Goal: Task Accomplishment & Management: Use online tool/utility

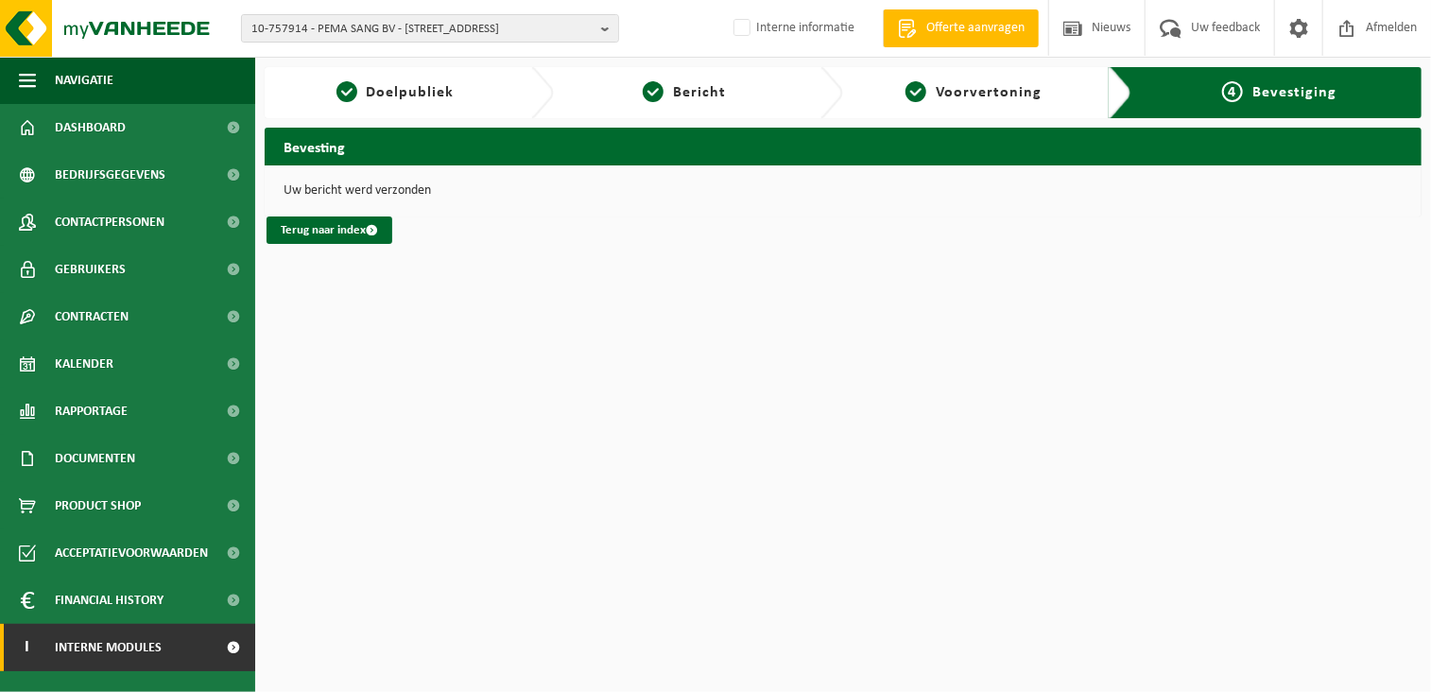
click at [131, 648] on span "Interne modules" at bounding box center [108, 647] width 107 height 47
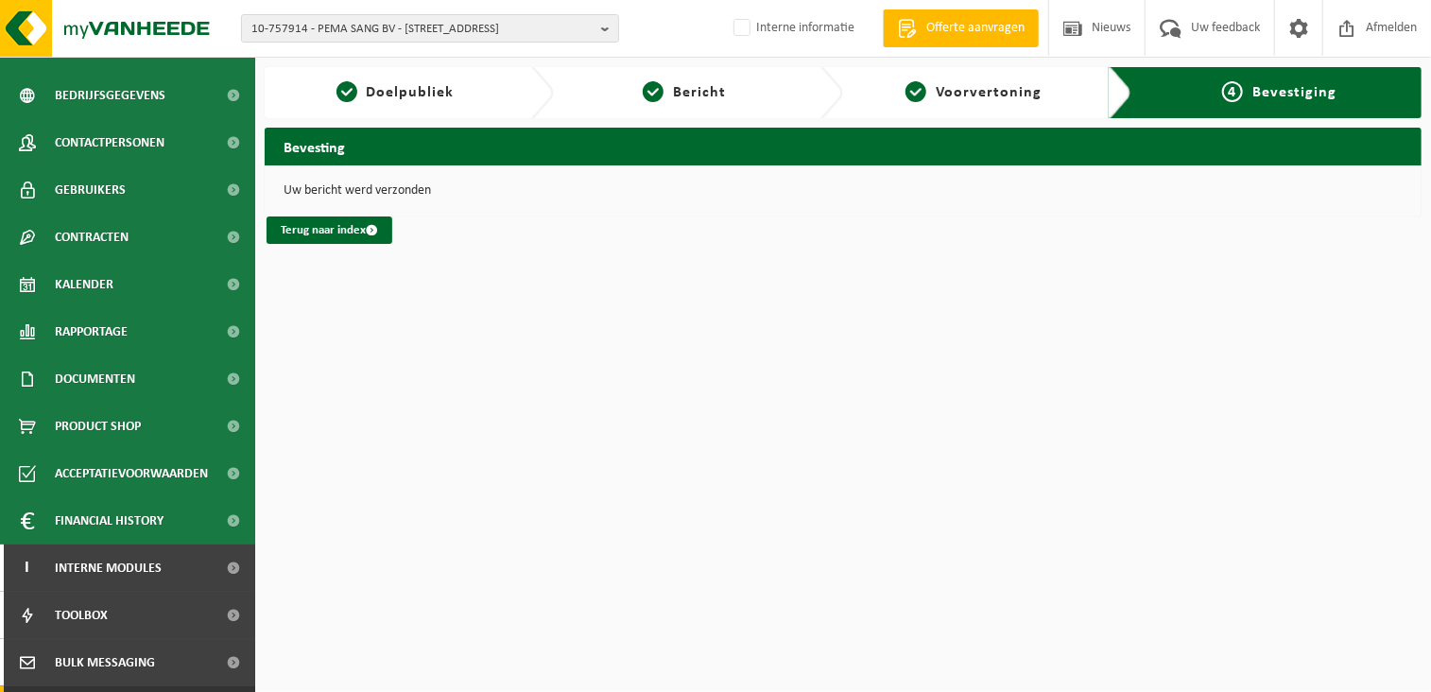
scroll to position [168, 0]
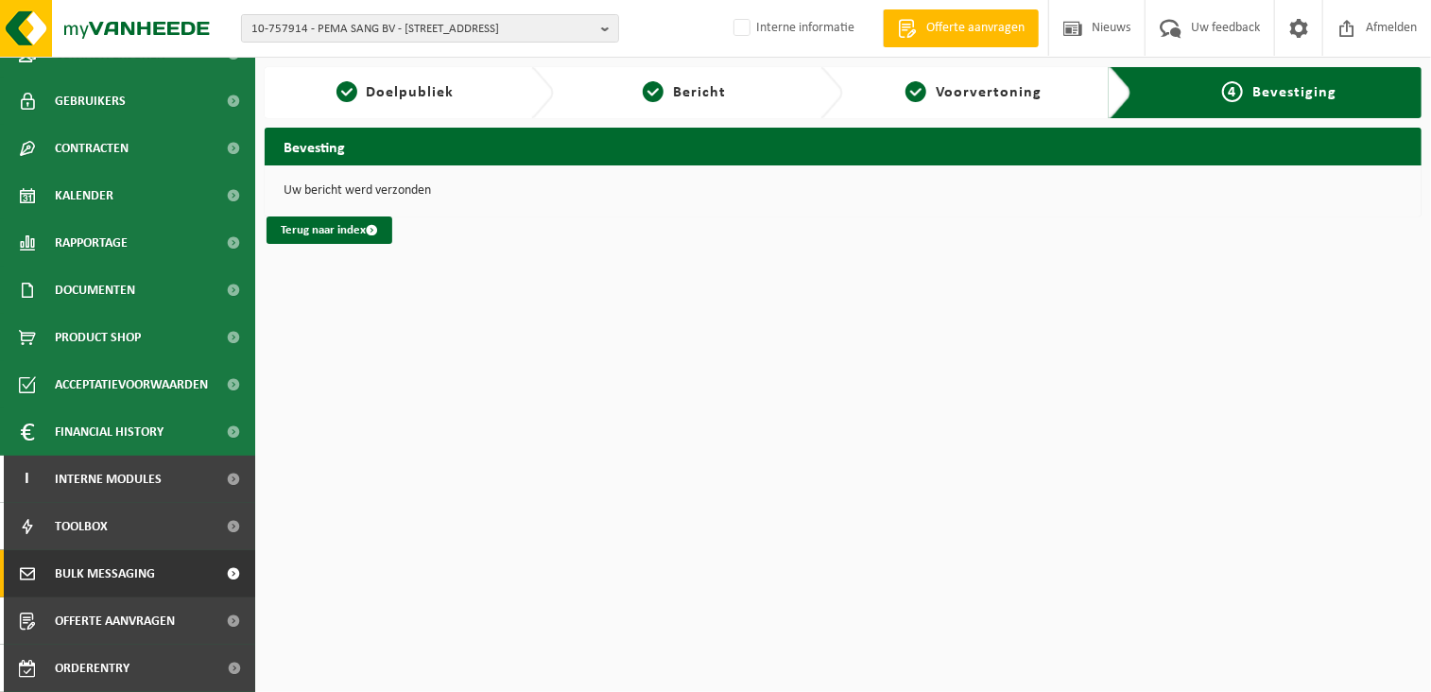
click at [100, 555] on span "Bulk Messaging" at bounding box center [105, 573] width 100 height 47
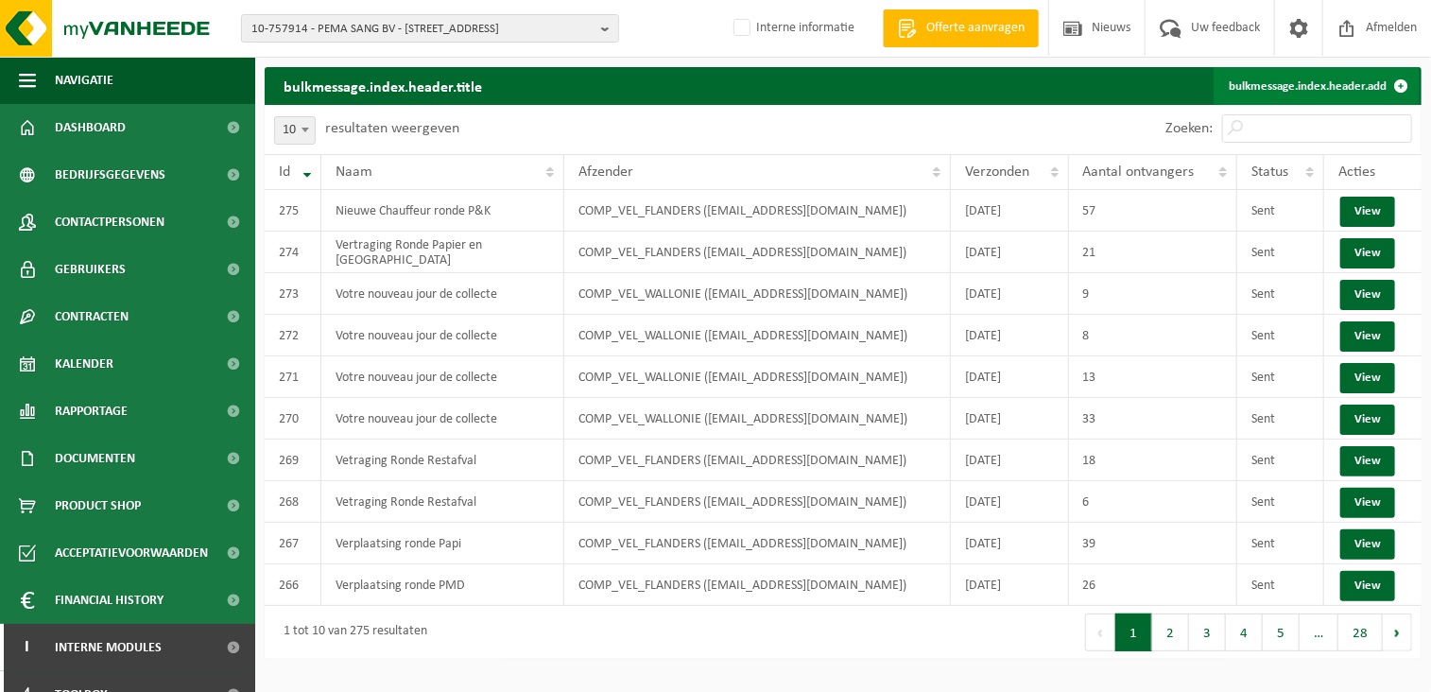
click at [1316, 79] on link "bulkmessage.index.header.add" at bounding box center [1317, 86] width 206 height 38
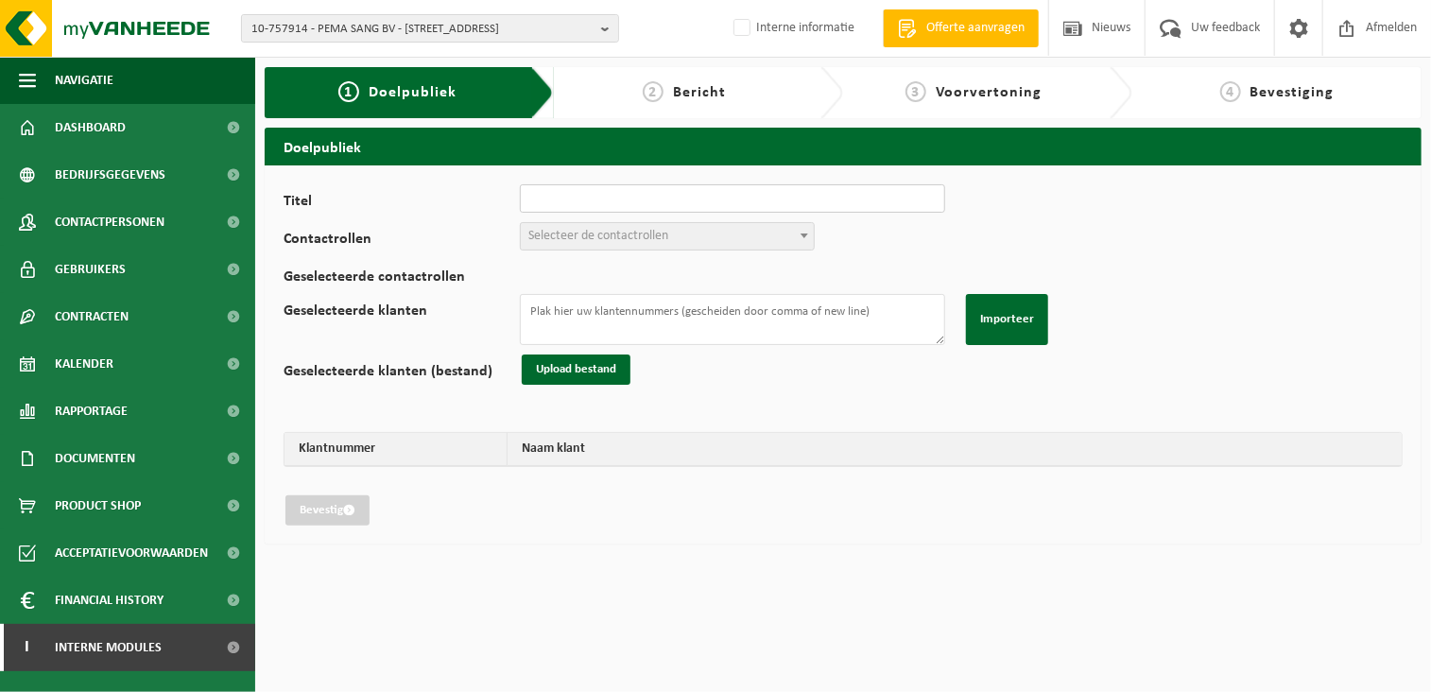
click at [618, 196] on input "Titel" at bounding box center [732, 198] width 425 height 28
click at [623, 193] on input "Titel" at bounding box center [732, 198] width 425 height 28
type input "Optimalisatie ronde Papier en karton"
click at [614, 224] on span "Selecteer de contactrollen" at bounding box center [667, 236] width 293 height 26
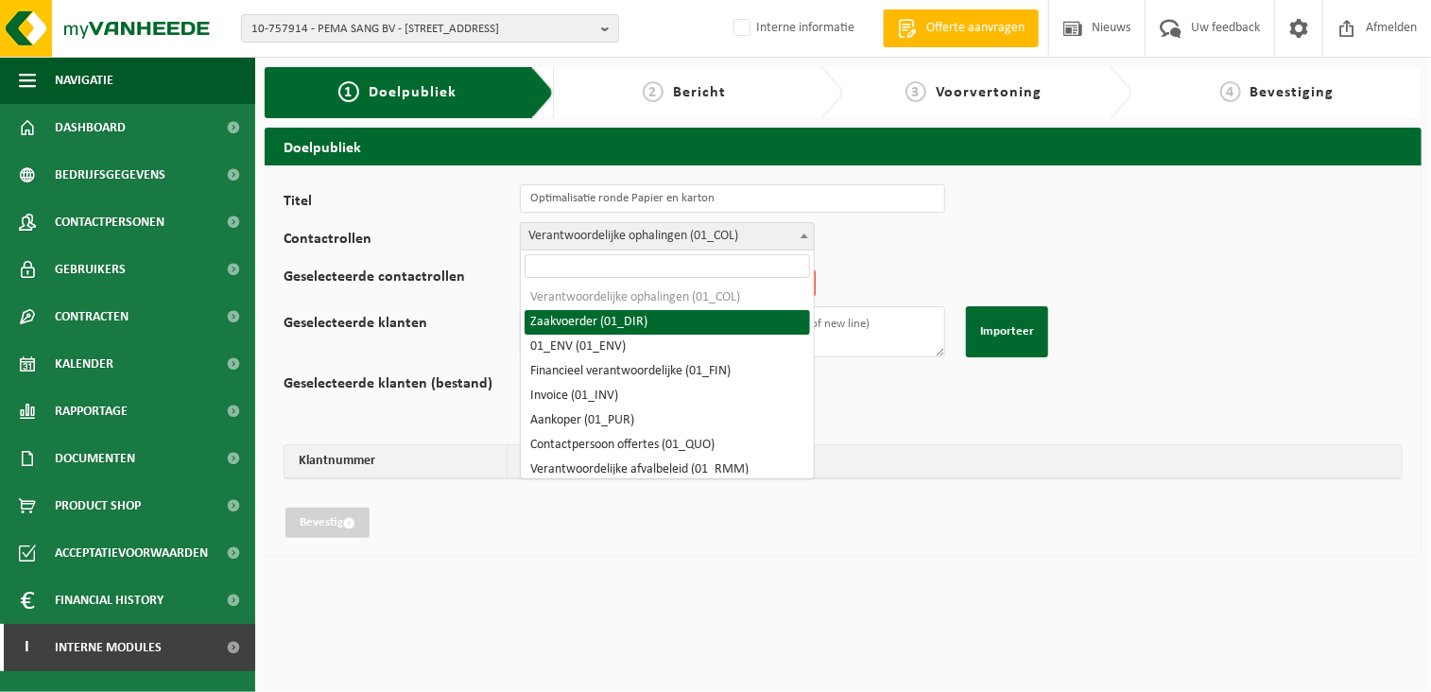
click at [728, 230] on span "Verantwoordelijke ophalingen (01_COL)" at bounding box center [667, 236] width 293 height 26
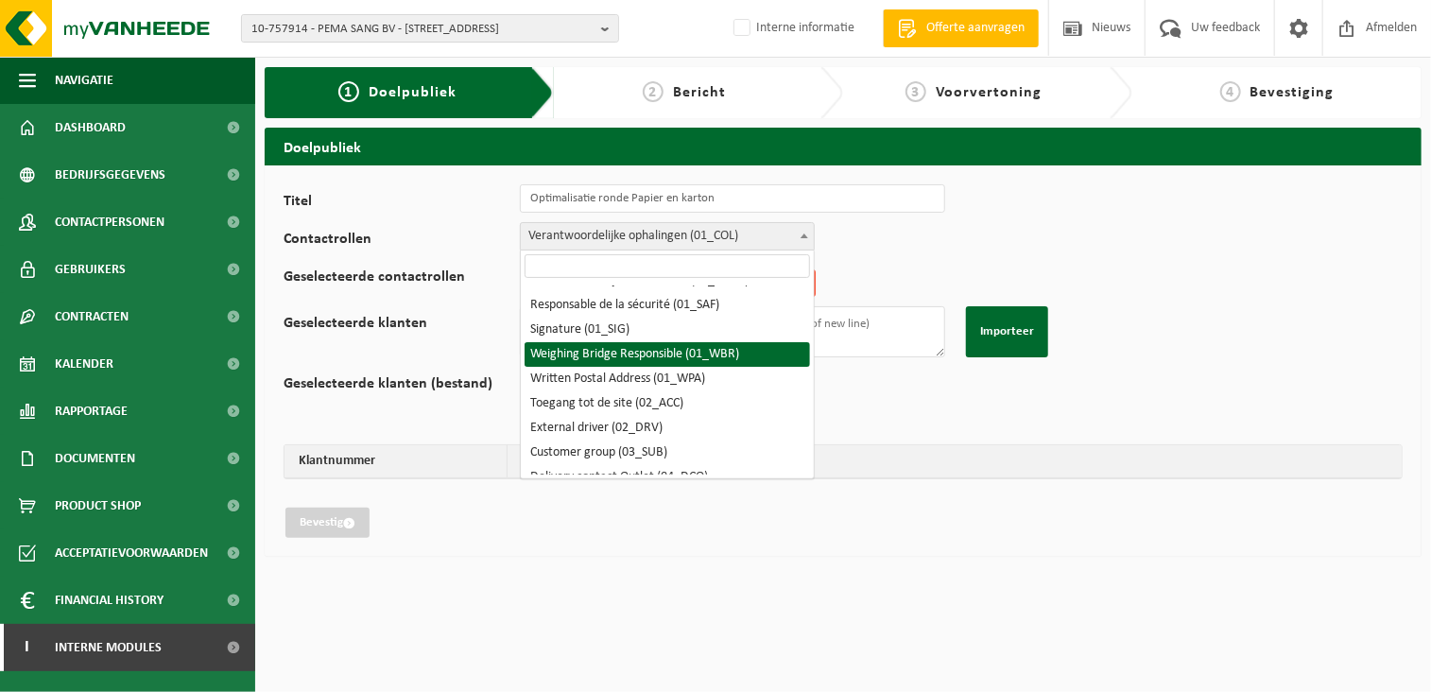
scroll to position [95, 0]
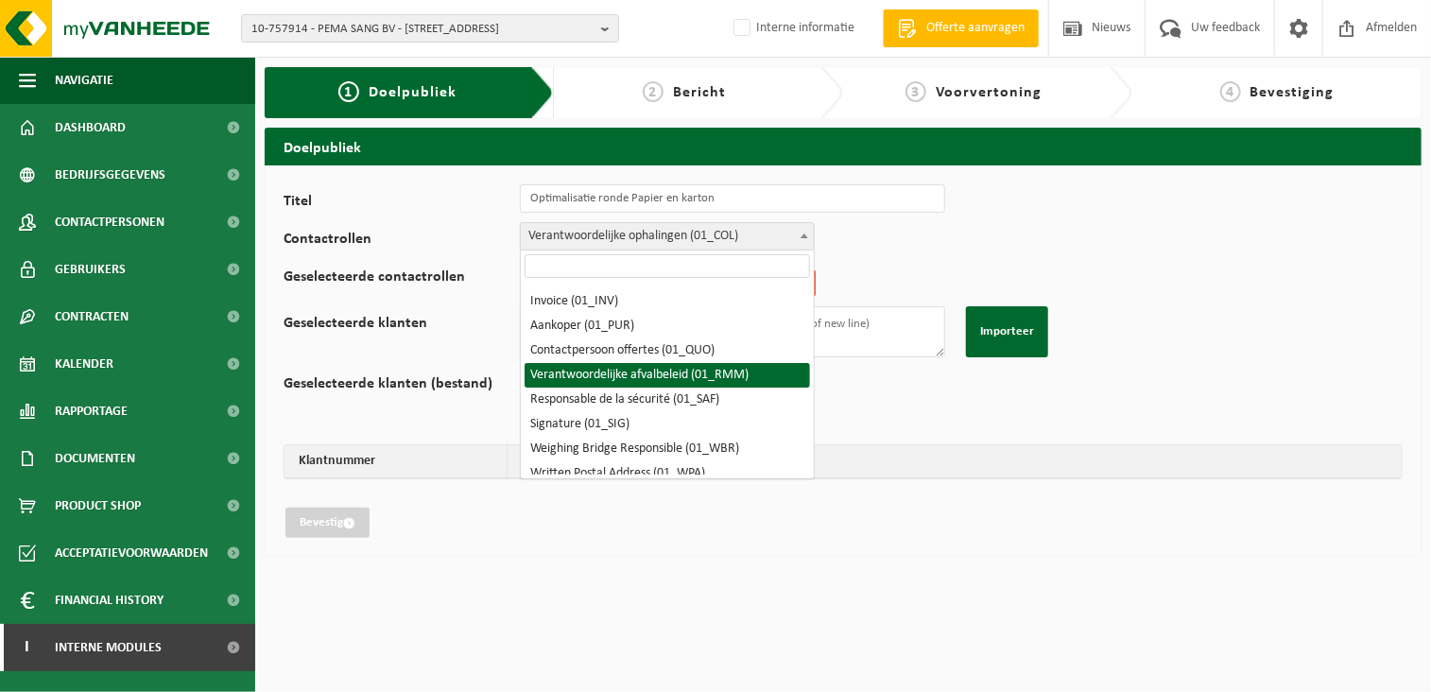
select select "01_RMM"
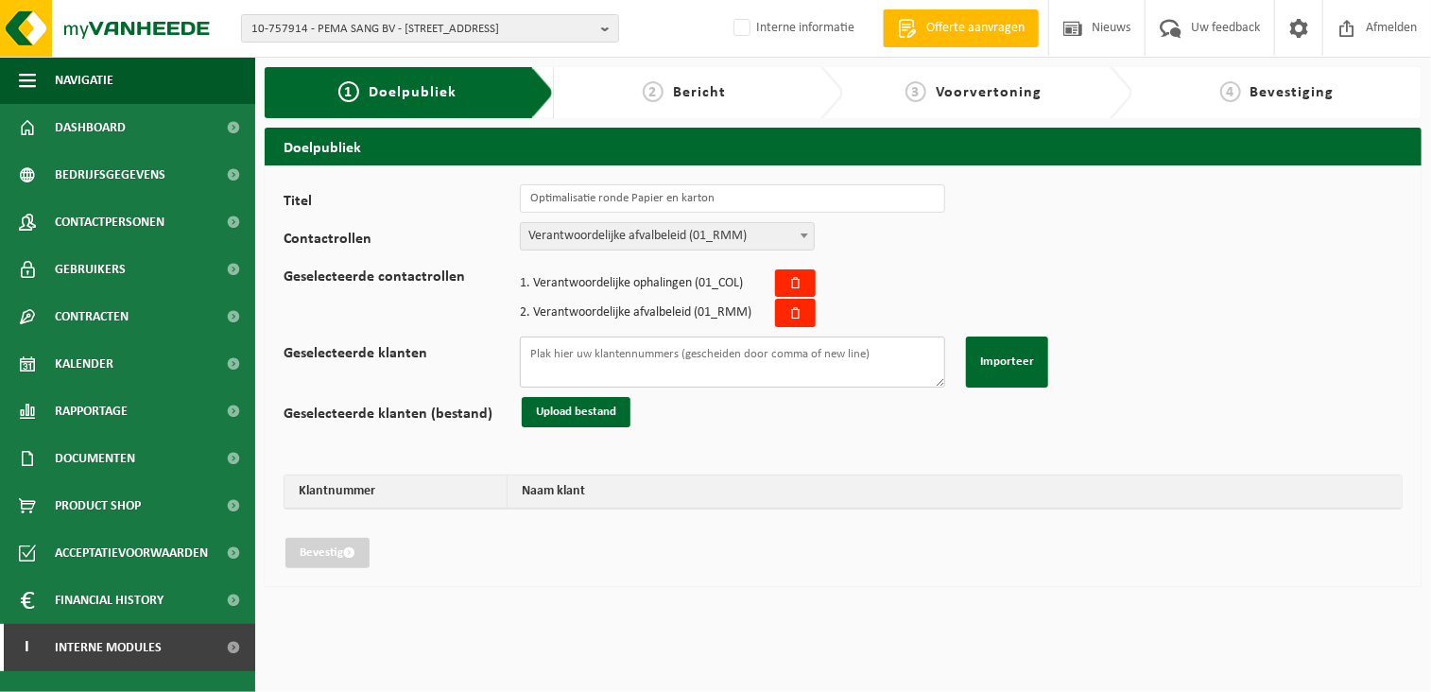
click at [598, 343] on textarea "Geselecteerde klanten" at bounding box center [732, 362] width 425 height 51
click at [598, 352] on textarea "Geselecteerde klanten" at bounding box center [732, 362] width 425 height 51
paste textarea "01-091332 10-794197 10-819307 01-077783 01-901974 01-088857 10-978568 10-804997…"
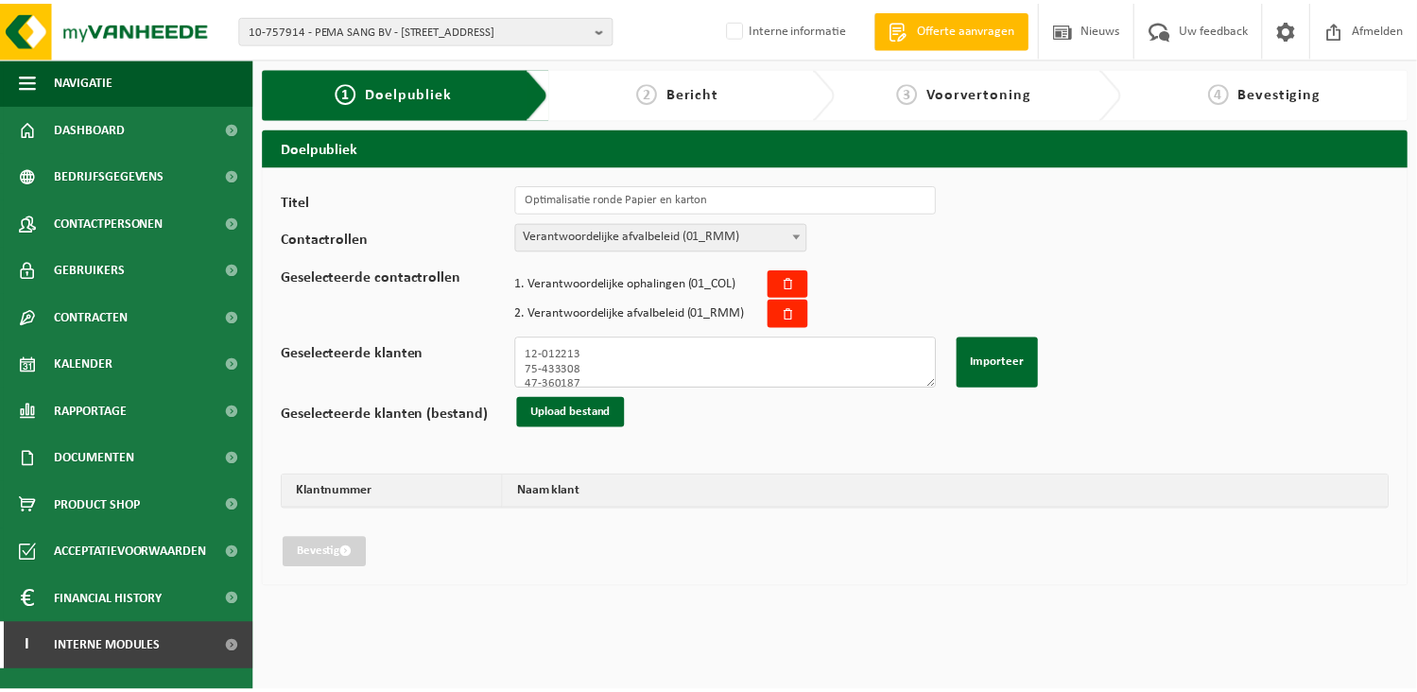
scroll to position [3080, 0]
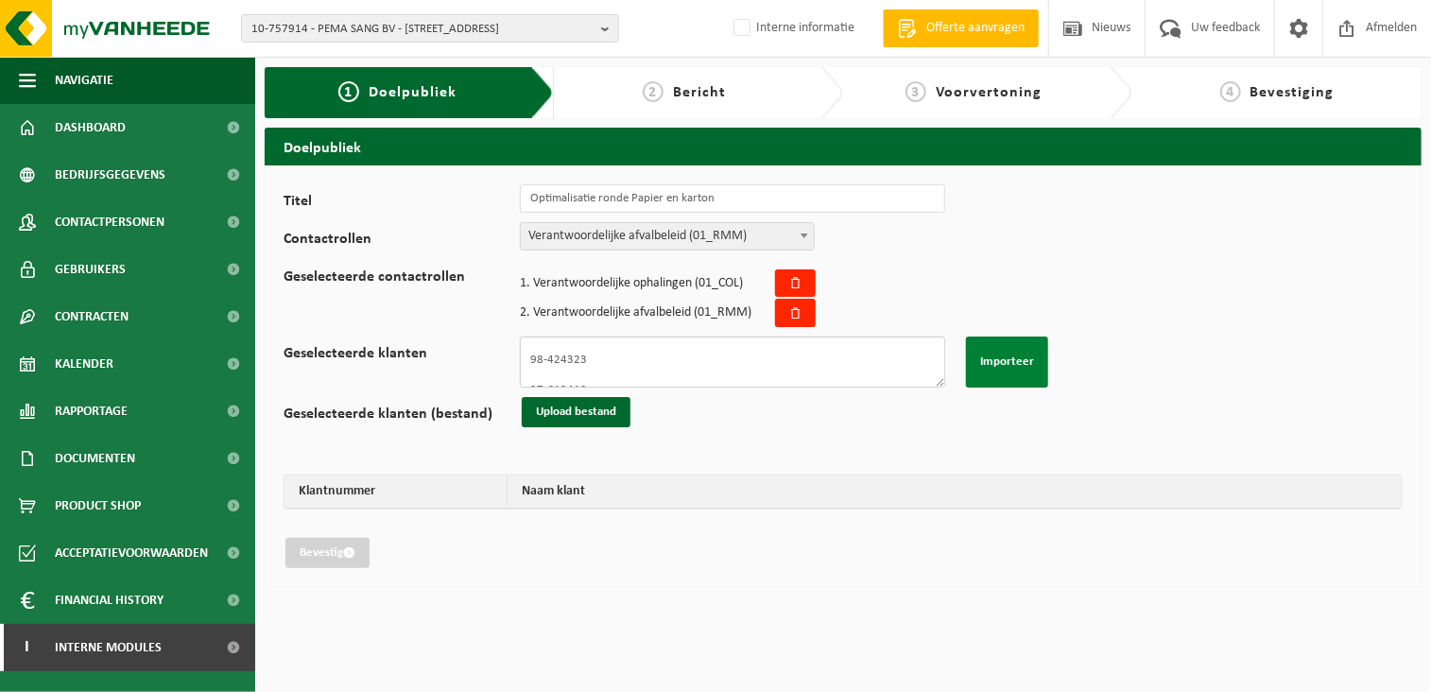
type textarea "01-091332 10-794197 10-819307 01-077783 01-901974 01-088857 10-978568 10-804997…"
drag, startPoint x: 1010, startPoint y: 354, endPoint x: 991, endPoint y: 369, distance: 24.2
click at [1010, 354] on button "Importeer" at bounding box center [1007, 362] width 82 height 51
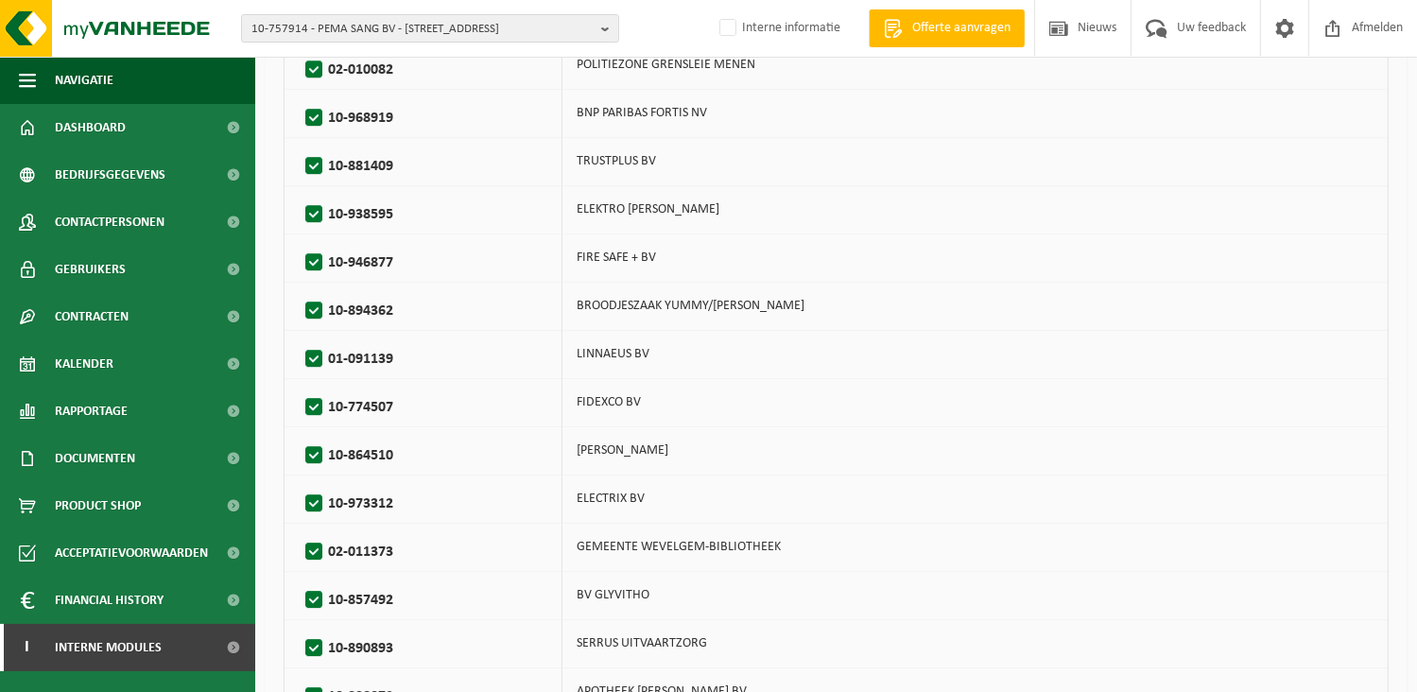
scroll to position [5755, 0]
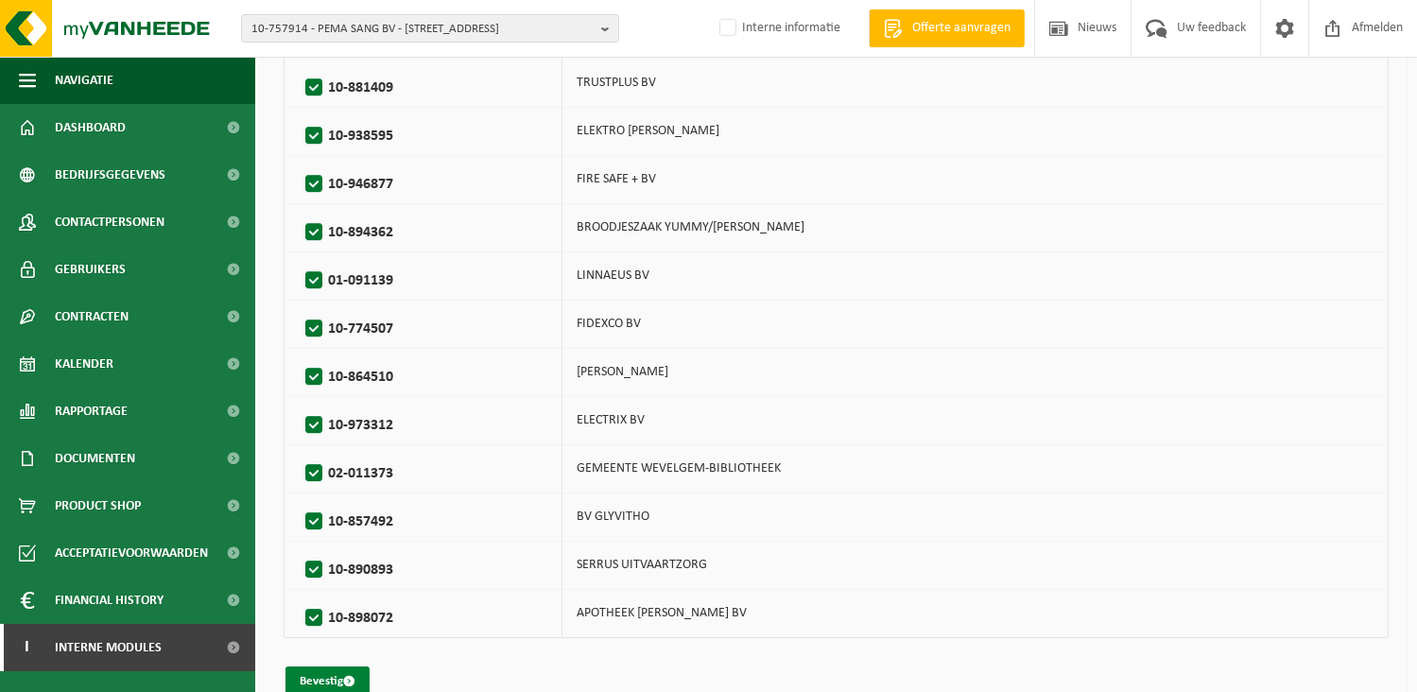
click at [321, 666] on button "Bevestig" at bounding box center [327, 681] width 84 height 30
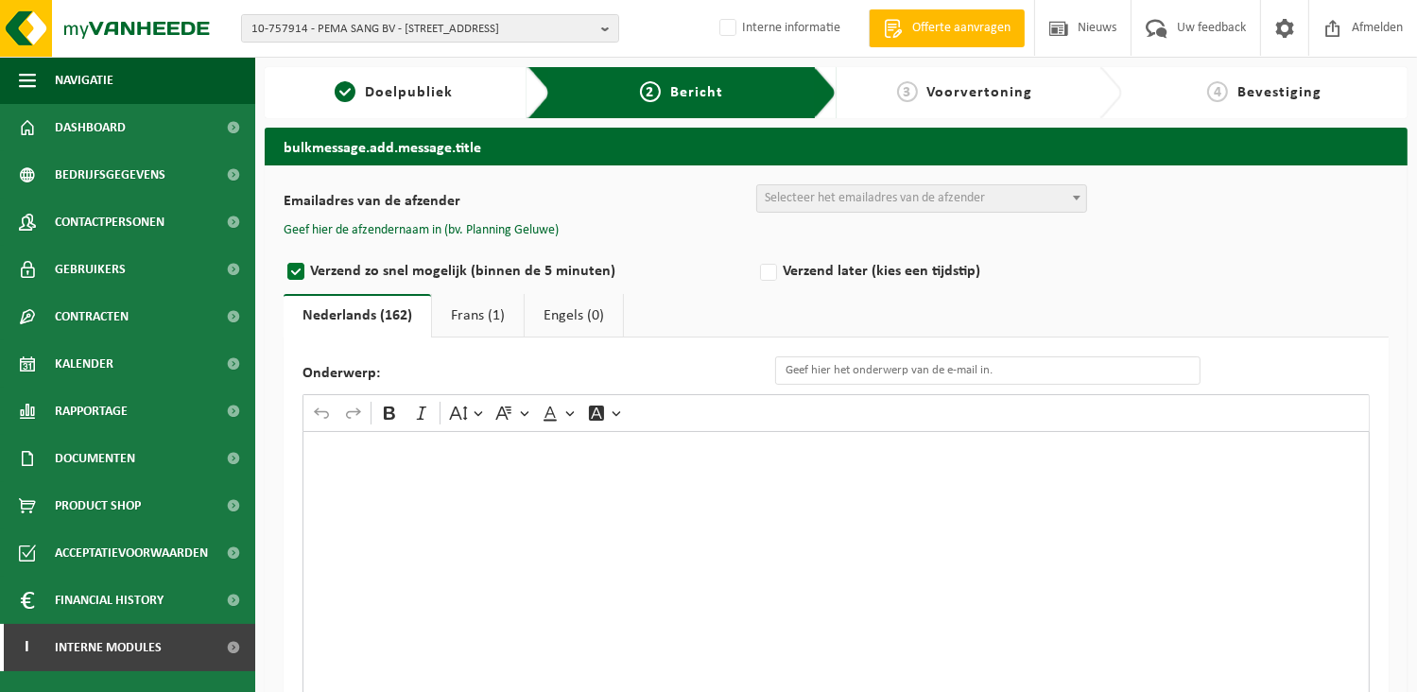
drag, startPoint x: 493, startPoint y: 577, endPoint x: 510, endPoint y: 588, distance: 20.4
click at [492, 578] on div "Rich Text Editor. Editing area: main. Press Alt+0 for help." at bounding box center [835, 620] width 1067 height 378
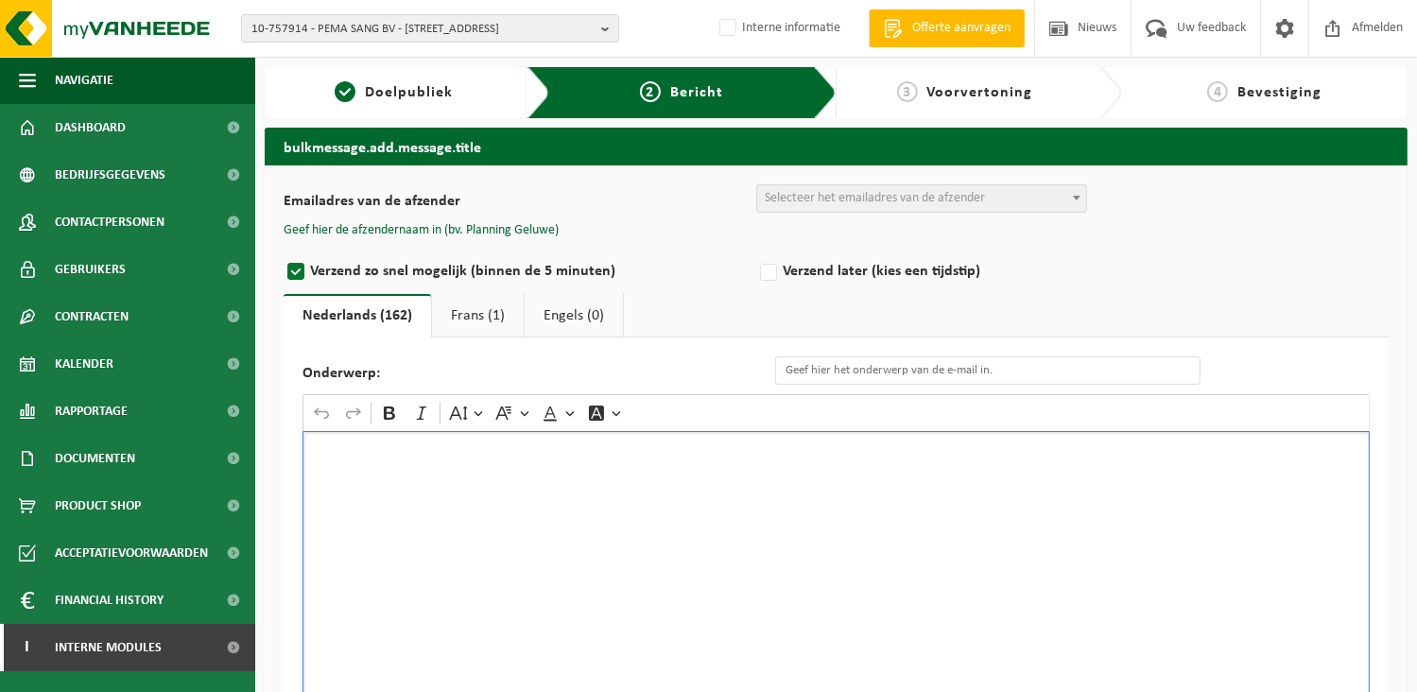
click at [590, 543] on div "Rich Text Editor. Editing area: main. Press Alt+0 for help." at bounding box center [835, 620] width 1067 height 378
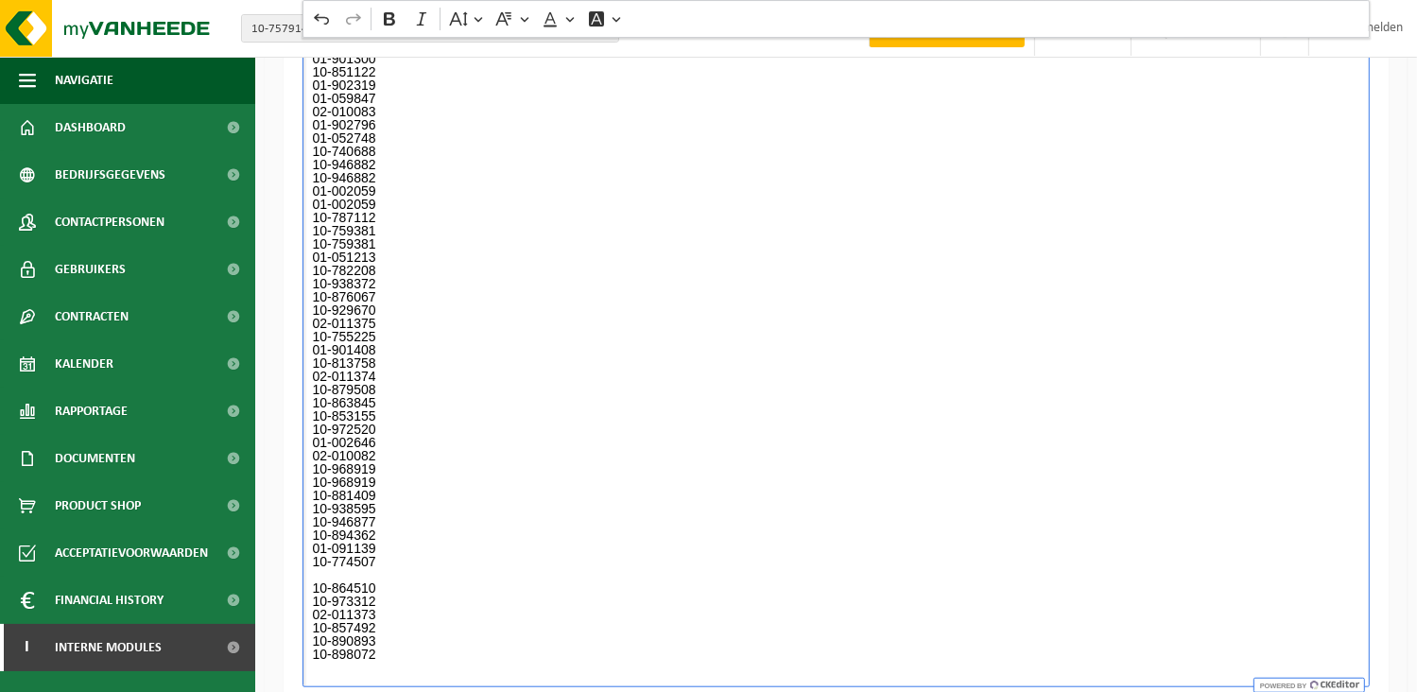
scroll to position [193, 0]
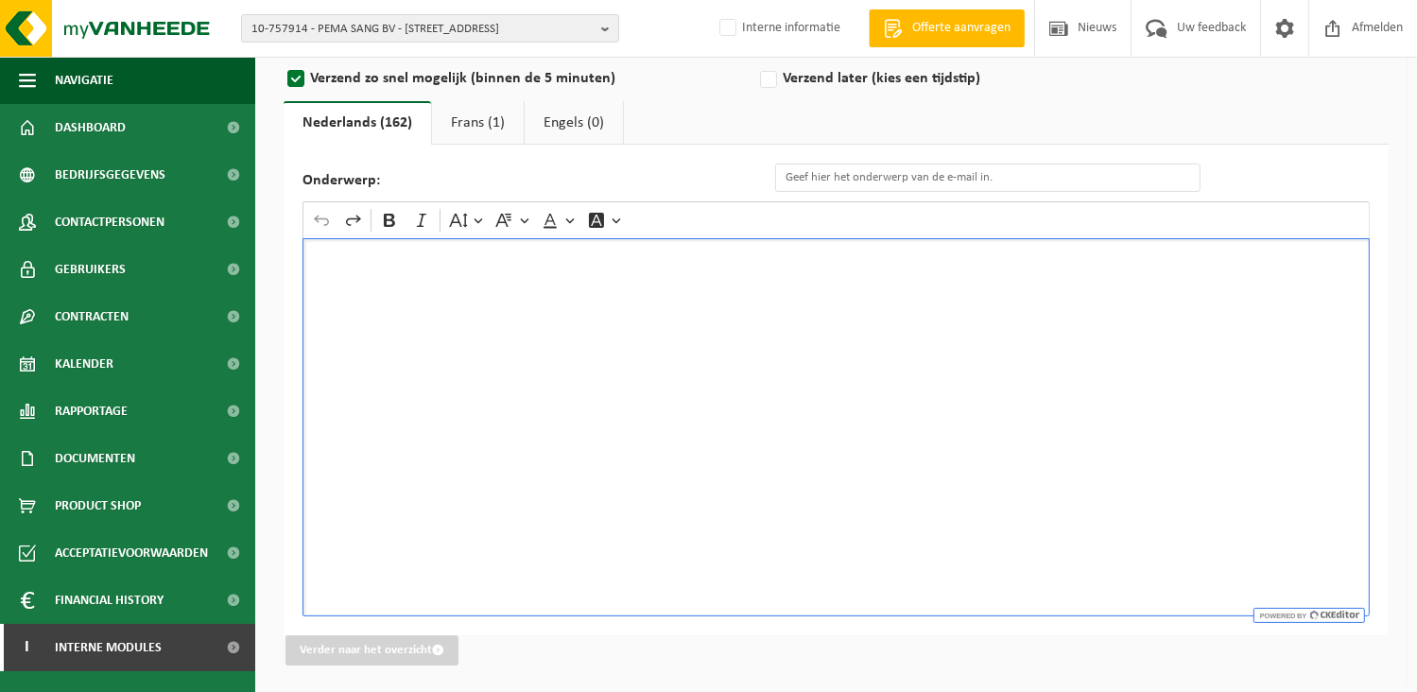
click at [435, 322] on div "Rich Text Editor. Editing area: main. Press Alt+0 for help." at bounding box center [835, 427] width 1067 height 378
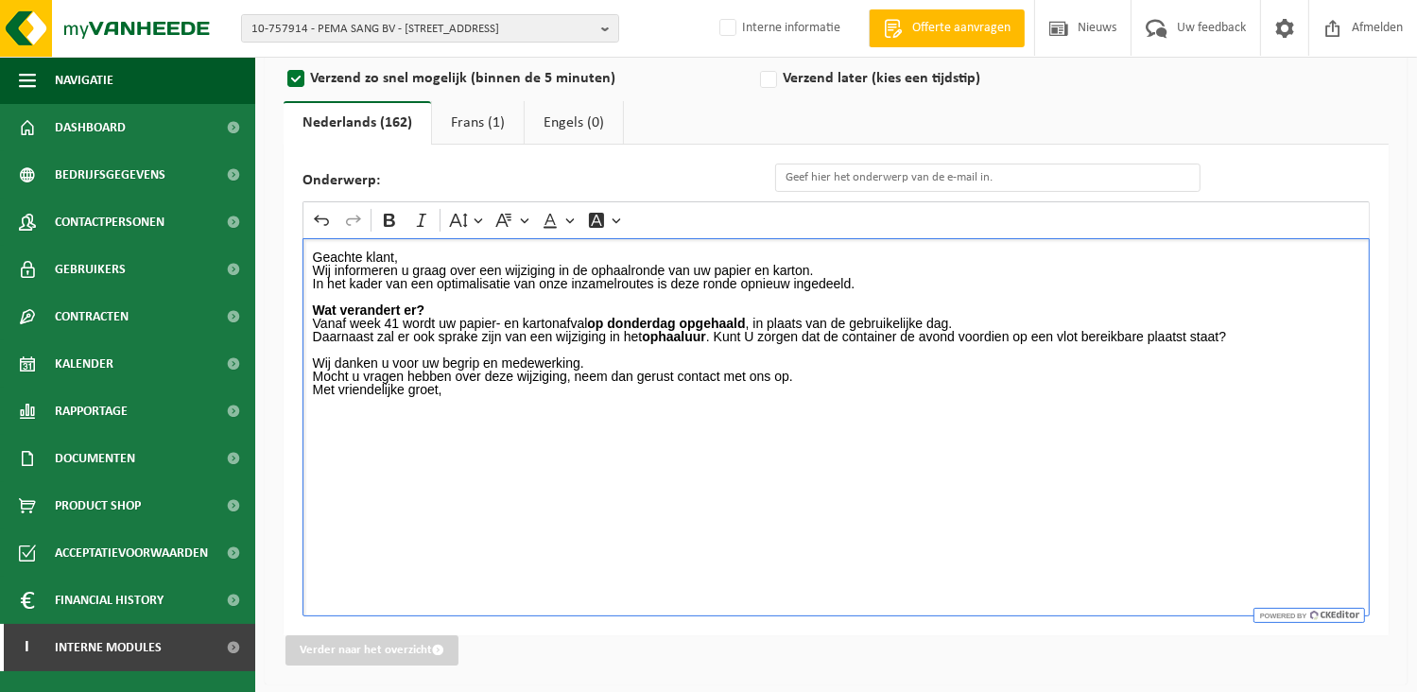
click at [418, 251] on p "Geachte klant," at bounding box center [836, 256] width 1047 height 13
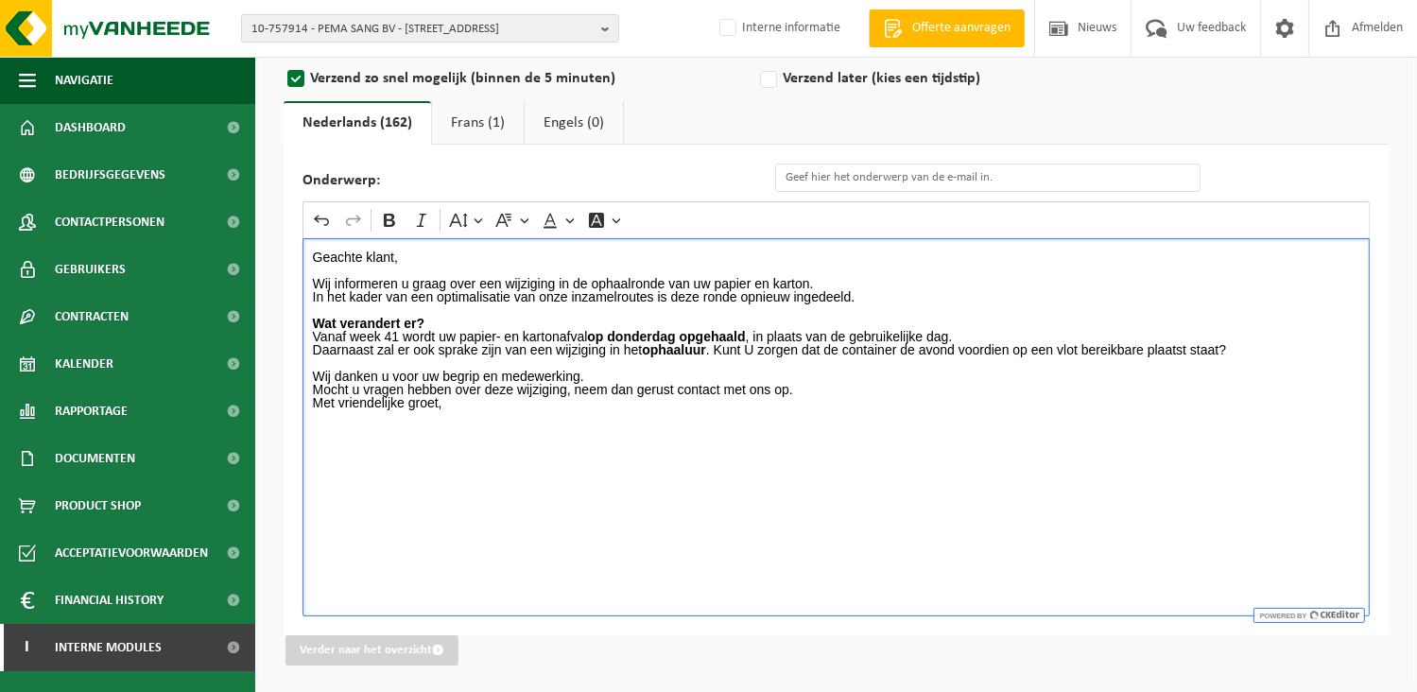
click at [878, 296] on p "In het kader van een optimalisatie van onze inzamelroutes is deze ronde opnieuw…" at bounding box center [836, 296] width 1047 height 13
drag, startPoint x: 752, startPoint y: 333, endPoint x: 590, endPoint y: 338, distance: 162.7
click at [590, 338] on p "Wat verandert er? Vanaf week 41 wordt uw papier- en kartonafval op donderdag op…" at bounding box center [836, 330] width 1047 height 26
click at [616, 332] on strong "op donderdag opgehaald" at bounding box center [666, 336] width 158 height 15
click at [958, 461] on div "Geachte klant, Wij informeren u graag over een wijziging in de ophaalronde van …" at bounding box center [835, 427] width 1067 height 378
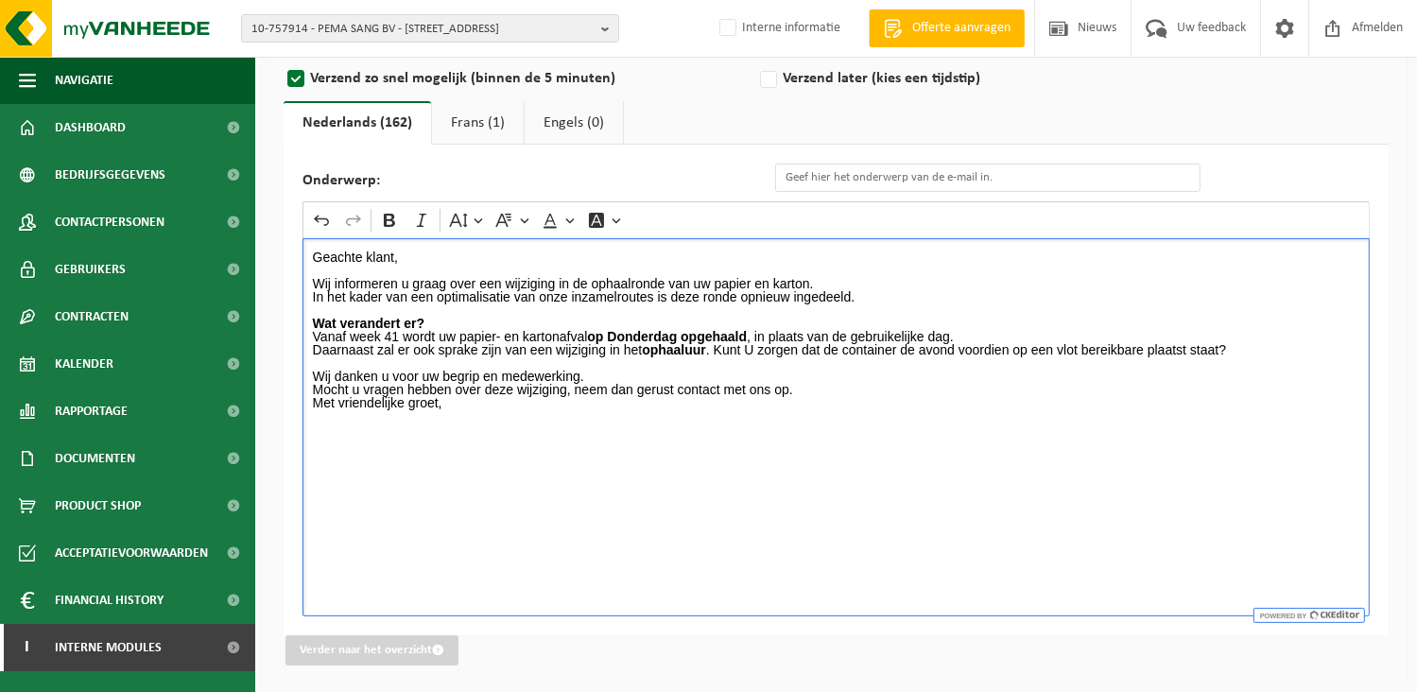
click at [958, 332] on p "Wat verandert er? Vanaf week 41 wordt uw papier- en kartonafval op Donderdag op…" at bounding box center [836, 330] width 1047 height 26
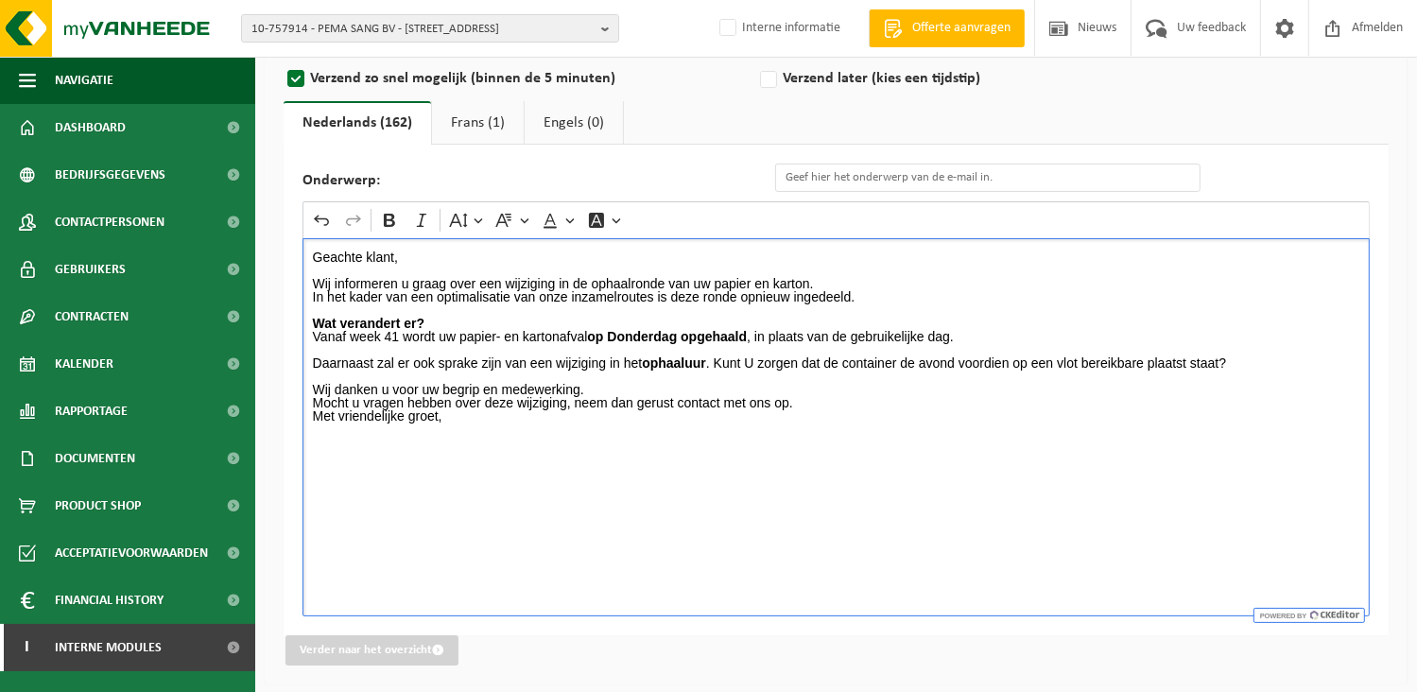
click at [719, 360] on p "Daarnaast zal er ook sprake zijn van een wijziging in het ophaaluur . Kunt U zo…" at bounding box center [836, 362] width 1047 height 13
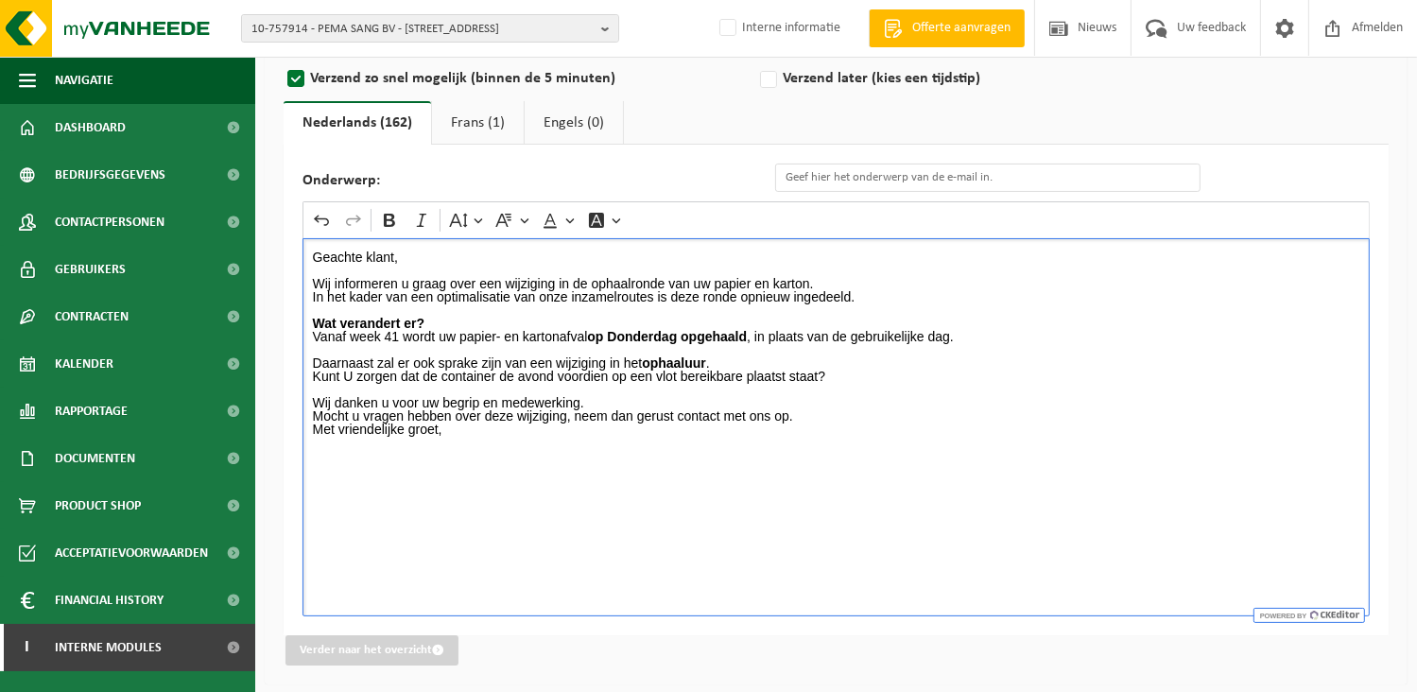
click at [839, 373] on p "Kunt U zorgen dat de container de avond voordien op een vlot bereikbare plaatst…" at bounding box center [836, 376] width 1047 height 13
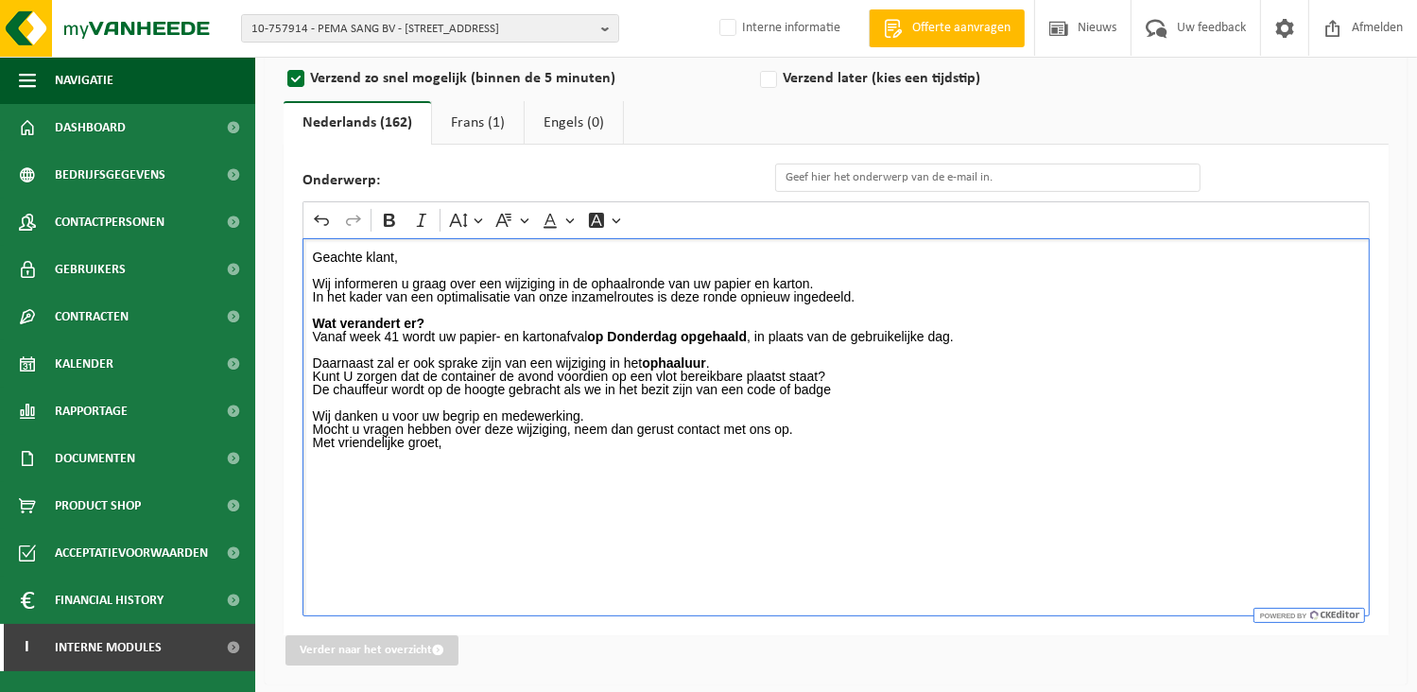
click at [846, 385] on p "De chauffeur wordt op de hoogte gebracht als we in het bezit zijn van een code …" at bounding box center [836, 389] width 1047 height 13
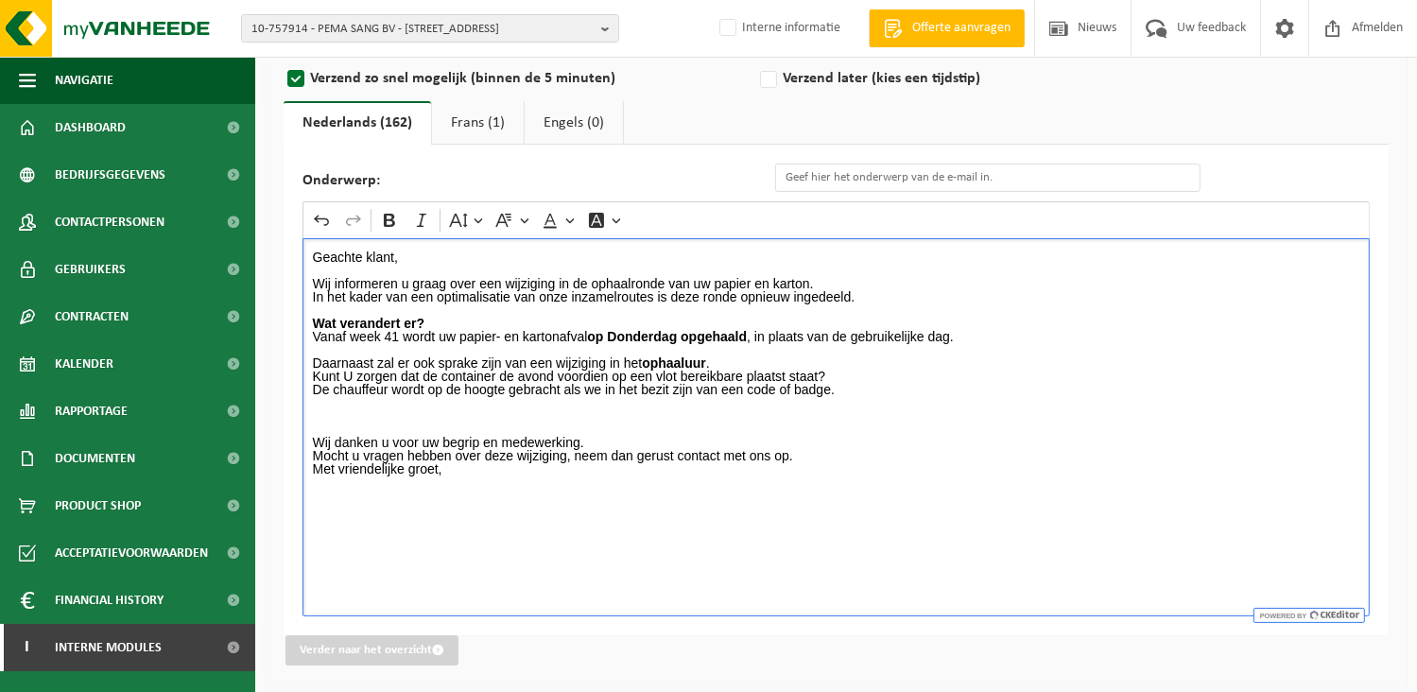
click at [365, 416] on p "Rich Text Editor. Editing area: main. Press Alt+0 for help." at bounding box center [836, 415] width 1047 height 13
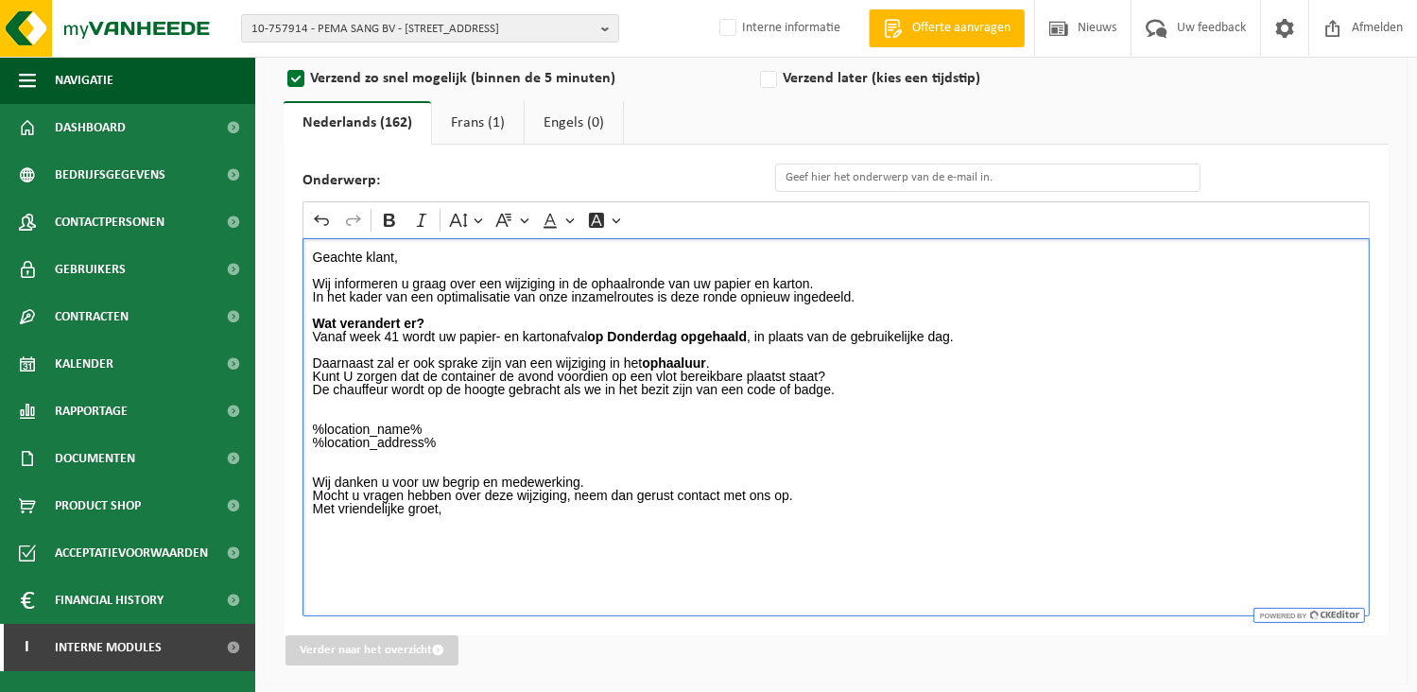
click at [446, 515] on div "Geachte klant, Wij informeren u graag over een wijziging in de ophaalronde van …" at bounding box center [835, 427] width 1067 height 378
drag, startPoint x: 443, startPoint y: 509, endPoint x: 281, endPoint y: 509, distance: 162.6
click at [281, 509] on div "Emailadres van de afzender BULK_MAR_LUX (planning.messancy@vanheede.com) BULK_V…" at bounding box center [836, 329] width 1143 height 712
click at [461, 509] on p "Vriendelijke groeten," at bounding box center [836, 508] width 1047 height 13
click at [307, 506] on div "Geachte klant, Wij informeren u graag over een wijziging in de ophaalronde van …" at bounding box center [835, 427] width 1067 height 378
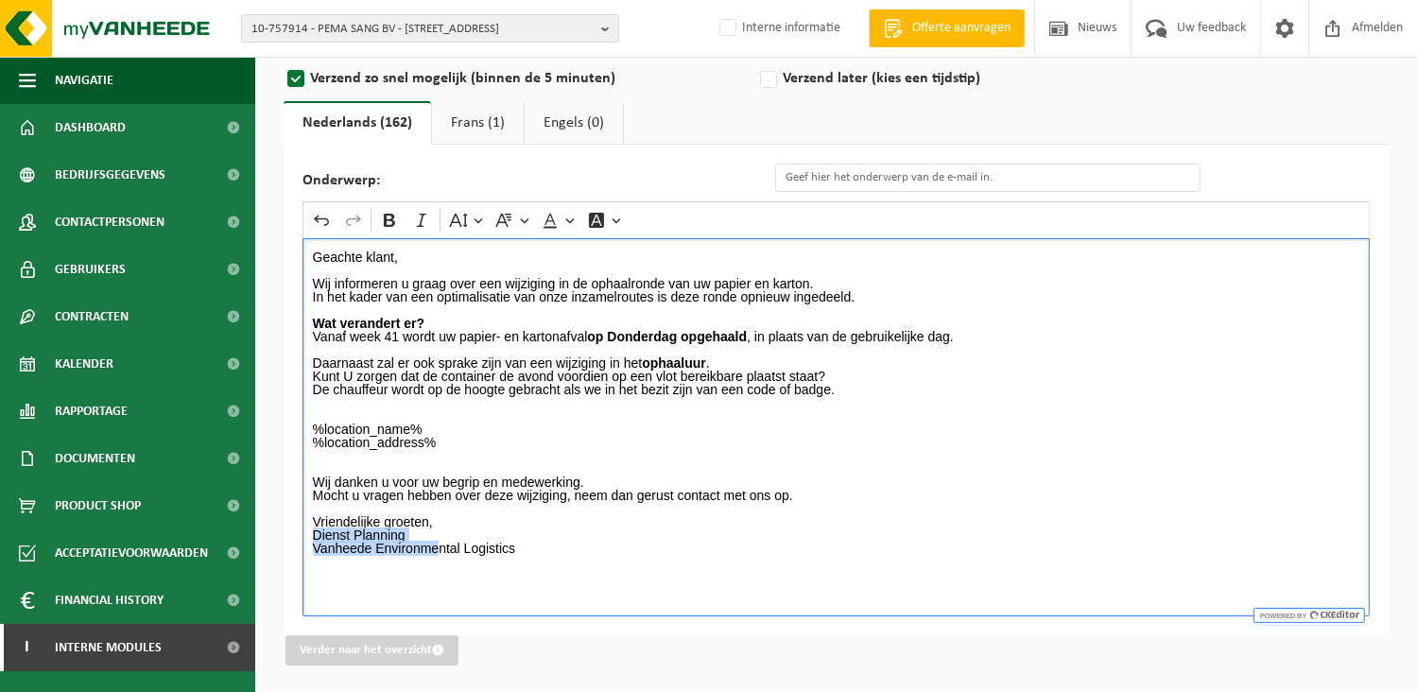
drag, startPoint x: 439, startPoint y: 540, endPoint x: 309, endPoint y: 561, distance: 131.3
click at [272, 533] on div "Emailadres van de afzender BULK_MAR_LUX (planning.messancy@vanheede.com) BULK_V…" at bounding box center [836, 329] width 1143 height 712
click at [318, 561] on p "Dienst Planning Vanheede Environmental Logistics" at bounding box center [836, 548] width 1047 height 40
drag, startPoint x: 429, startPoint y: 536, endPoint x: 287, endPoint y: 530, distance: 141.9
click at [287, 530] on div "Onderwerp: Rich Text Editor Undo Redo Bold Italic Font Size Font Family Font Co…" at bounding box center [836, 390] width 1105 height 491
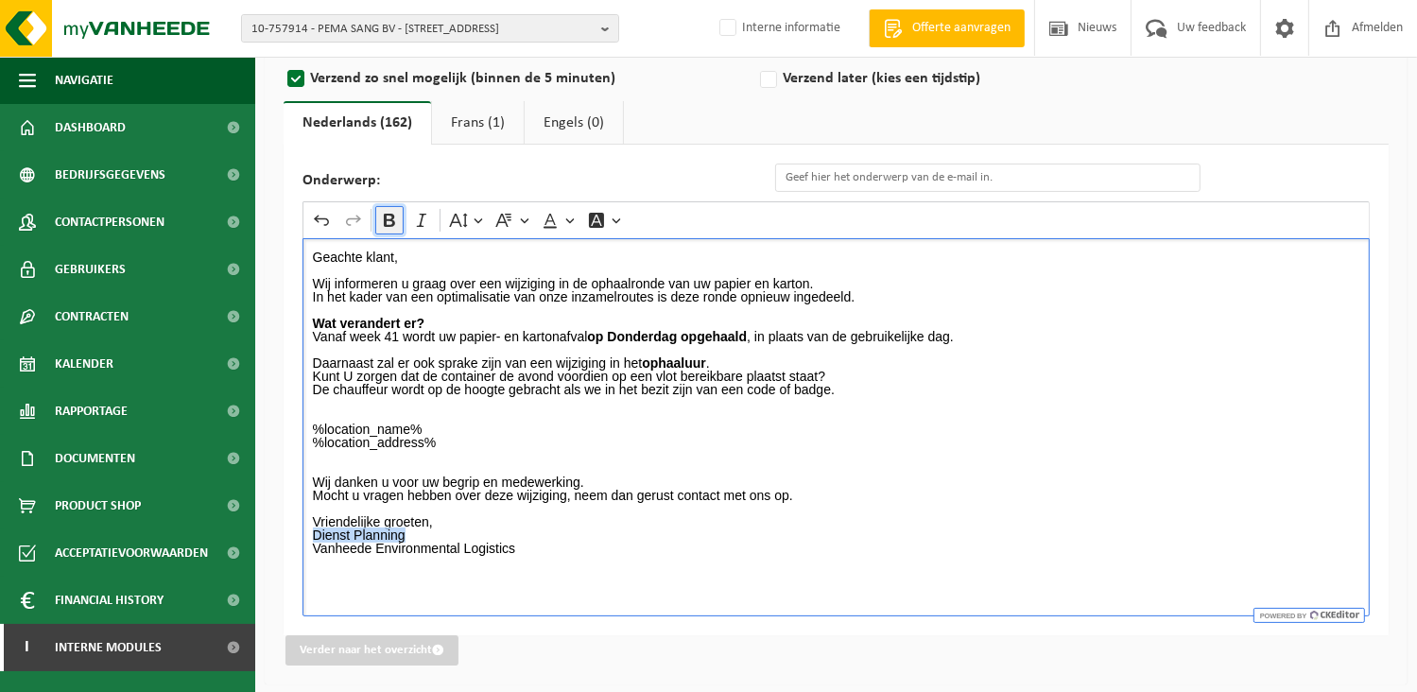
click at [391, 211] on icon "Editor toolbar" at bounding box center [389, 220] width 19 height 19
click at [848, 171] on input "Onderwerp:" at bounding box center [987, 178] width 425 height 28
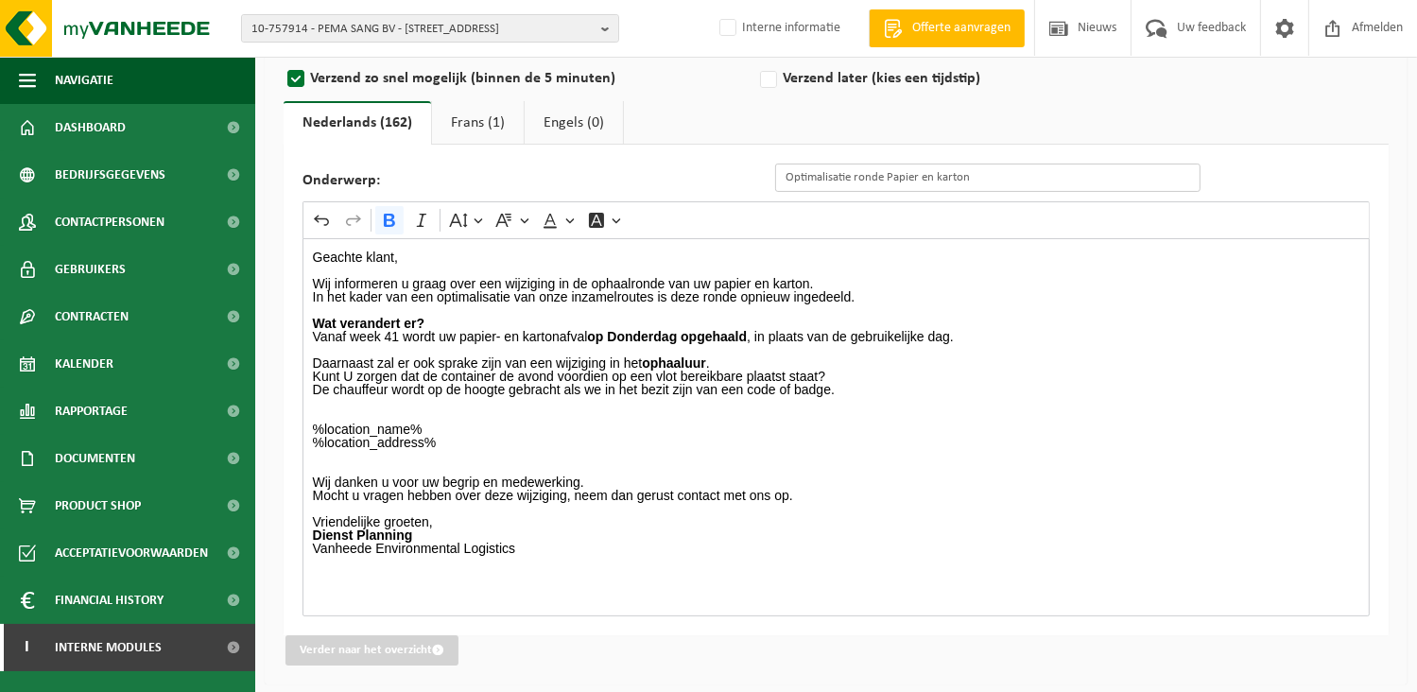
type input "Optimalisatie ronde Papier en karton"
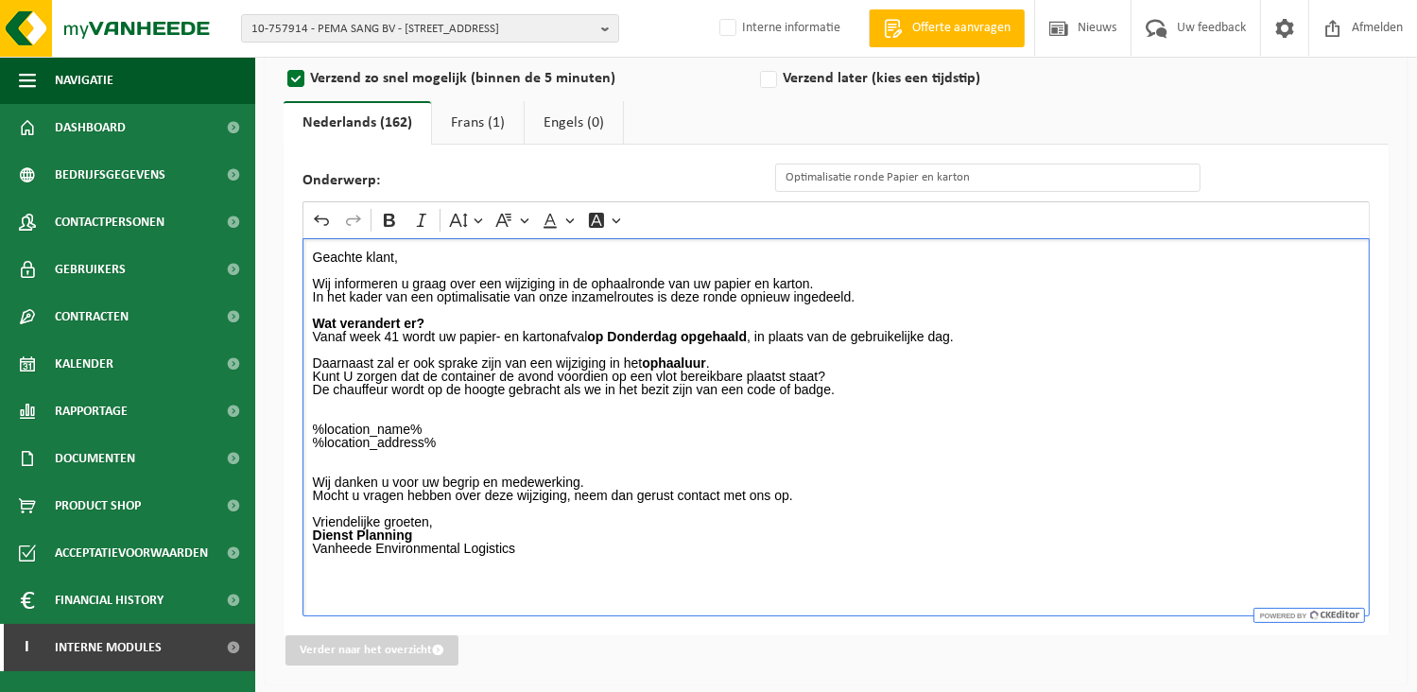
click at [941, 344] on p "Rich Text Editor. Editing area: main. Press Alt+0 for help." at bounding box center [836, 349] width 1047 height 13
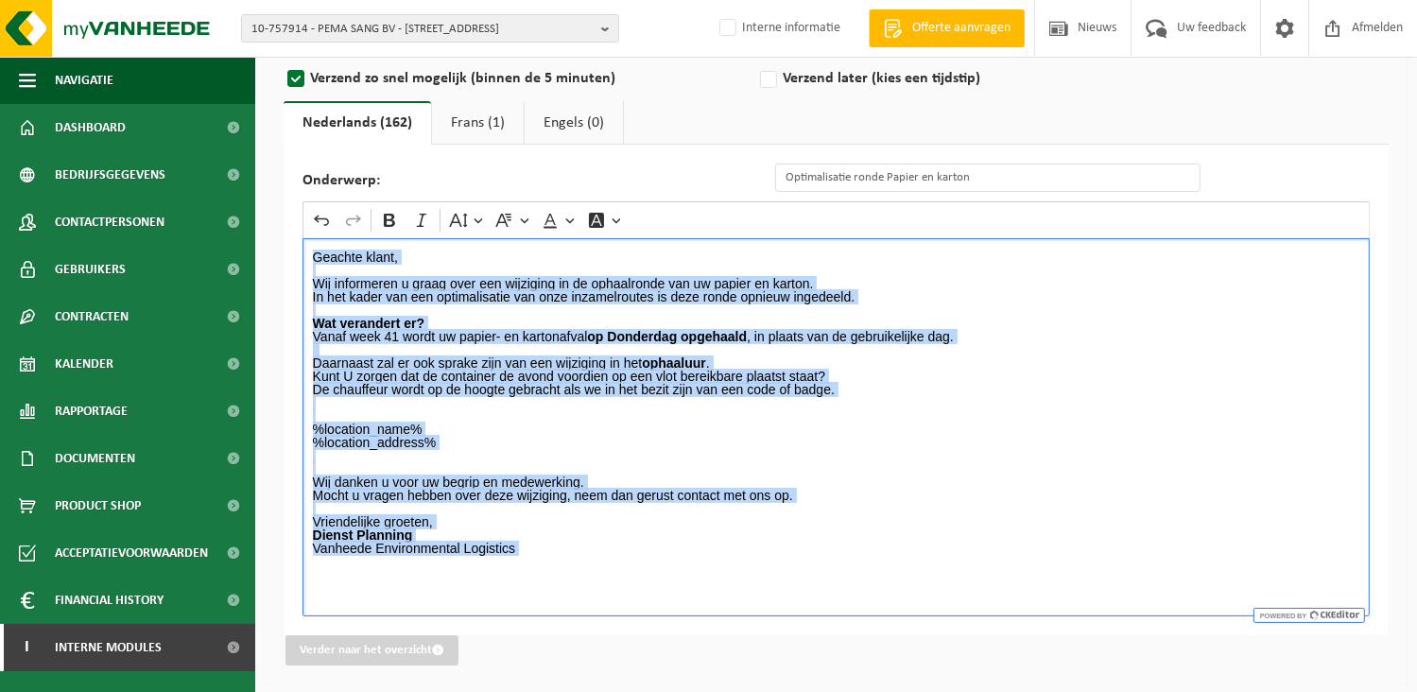
drag, startPoint x: 465, startPoint y: 501, endPoint x: 304, endPoint y: 245, distance: 302.4
click at [304, 245] on div "Geachte klant, Wij informeren u graag over een wijziging in de ophaalronde van …" at bounding box center [835, 427] width 1067 height 378
copy div "Geachte klant, Wij informeren u graag over een wijziging in de ophaalronde van …"
click at [452, 118] on link "Frans (1)" at bounding box center [478, 122] width 92 height 43
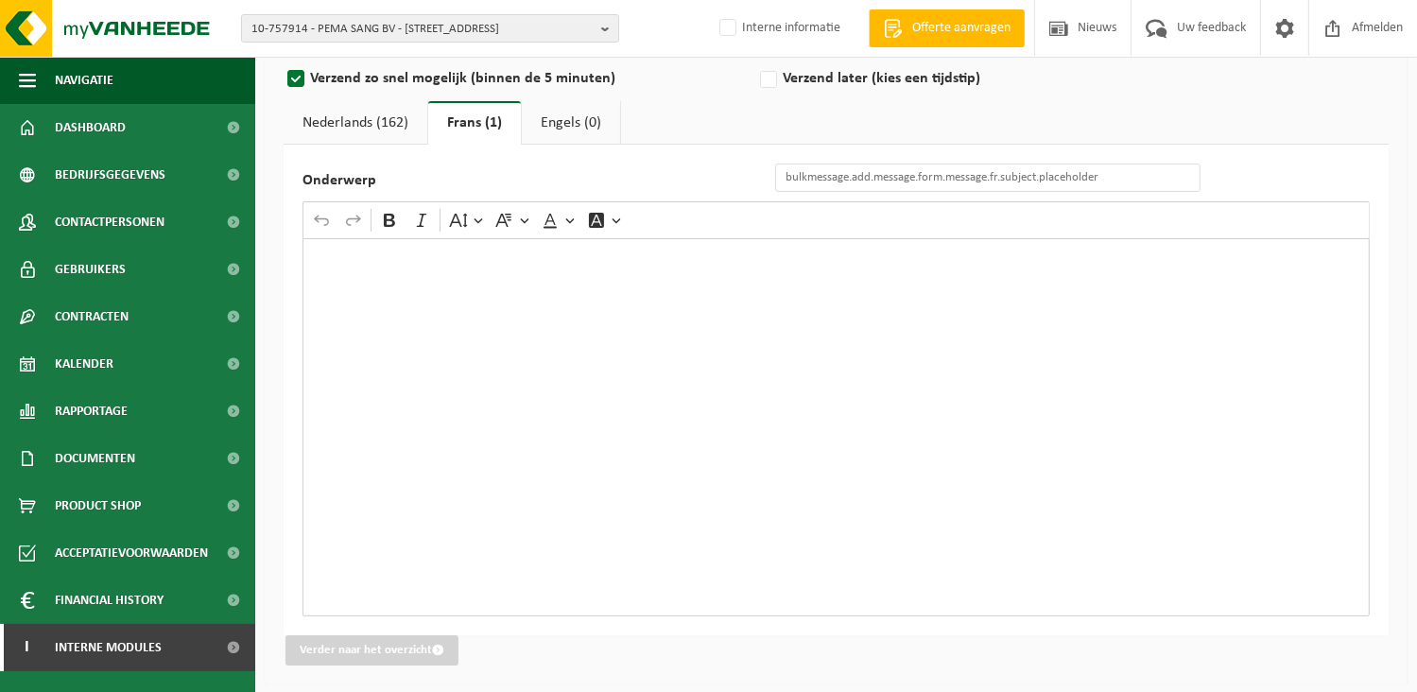
click at [533, 366] on div "Rich Text Editor. Editing area: main. Press Alt+0 for help." at bounding box center [835, 427] width 1067 height 378
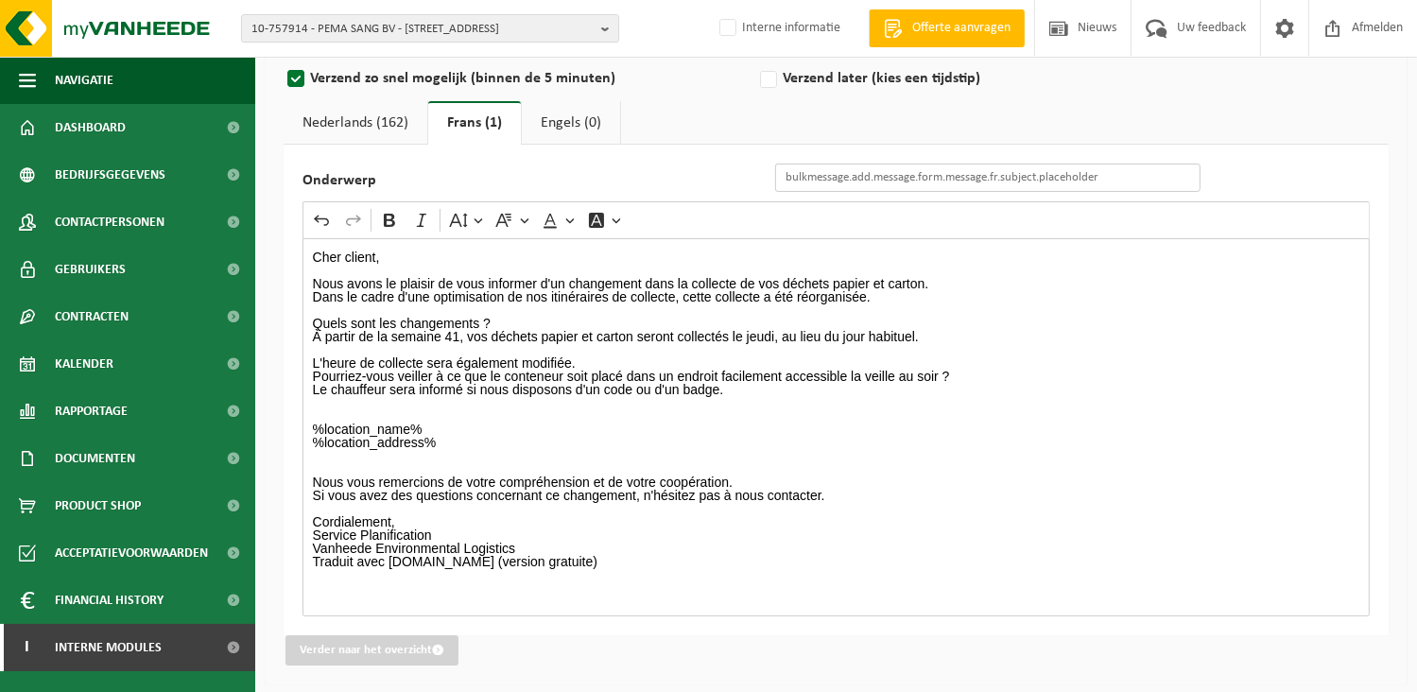
click at [919, 178] on input "Onderwerp" at bounding box center [987, 178] width 425 height 28
click at [806, 181] on input "Onderwerp" at bounding box center [987, 178] width 425 height 28
paste input "optimisation du cycle papier et carton"
type input "optimisation du cycle papier et carton"
click at [1221, 302] on p "Dans le cadre d'une optimisation de nos itinéraires de collecte, cette collecte…" at bounding box center [836, 296] width 1047 height 13
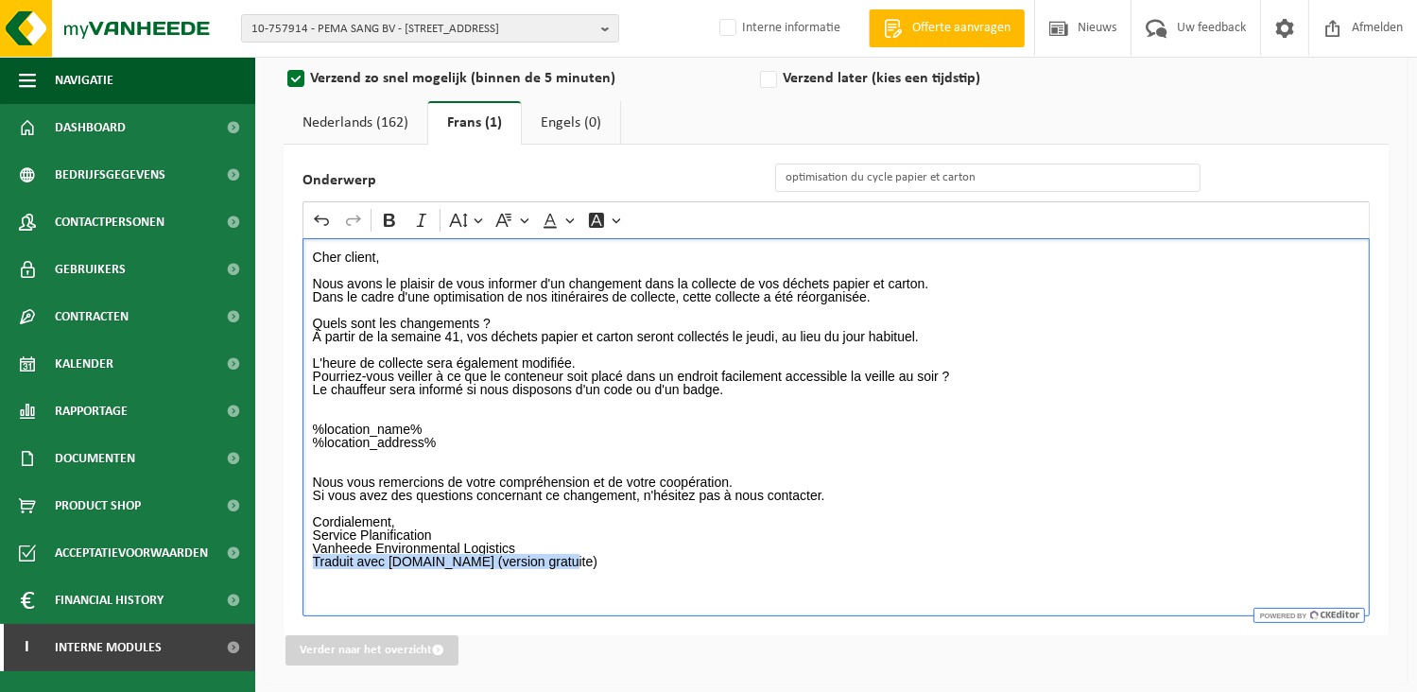
drag, startPoint x: 600, startPoint y: 568, endPoint x: 297, endPoint y: 555, distance: 303.7
click at [297, 555] on div "Onderwerp optimisation du cycle papier et carton Rich Text Editor Undo Redo Bol…" at bounding box center [836, 390] width 1105 height 491
click at [609, 555] on p "Rich Text Editor. Editing area: main. Press Alt+0 for help." at bounding box center [836, 561] width 1047 height 13
click at [397, 120] on link "Nederlands (162)" at bounding box center [356, 122] width 144 height 43
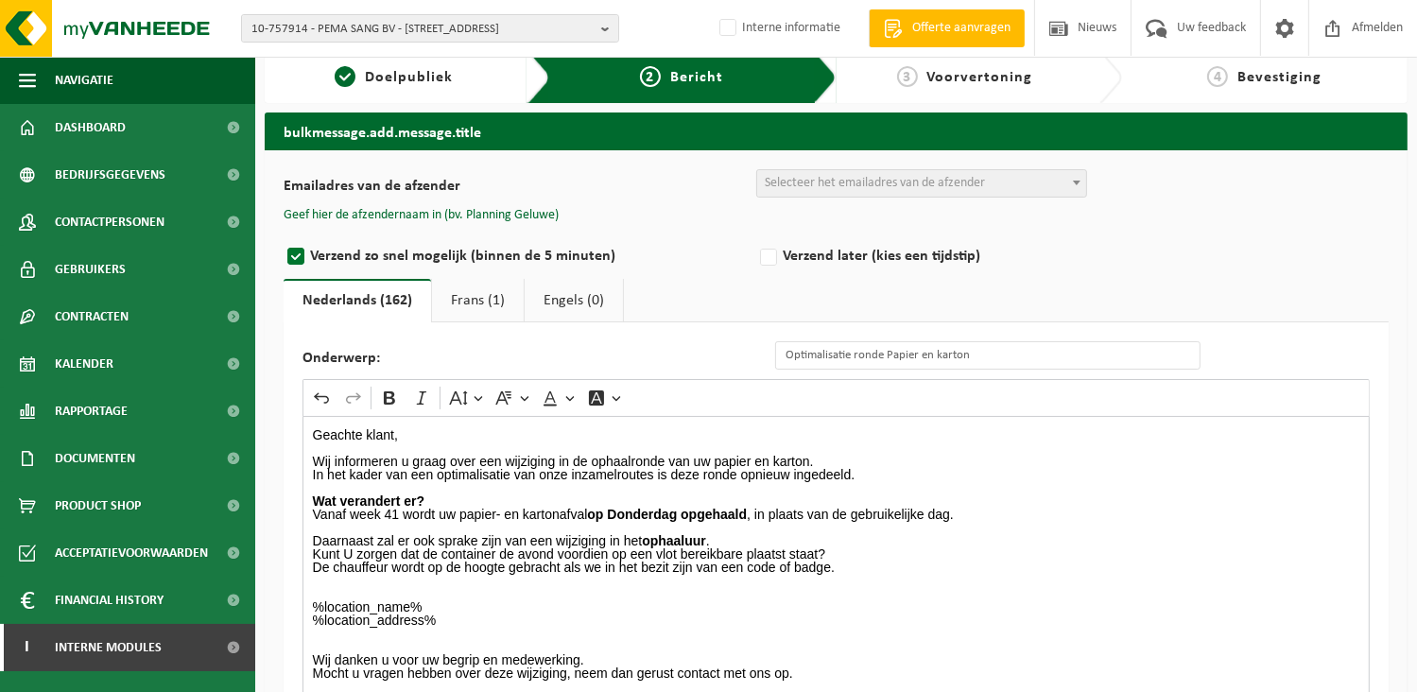
scroll to position [0, 0]
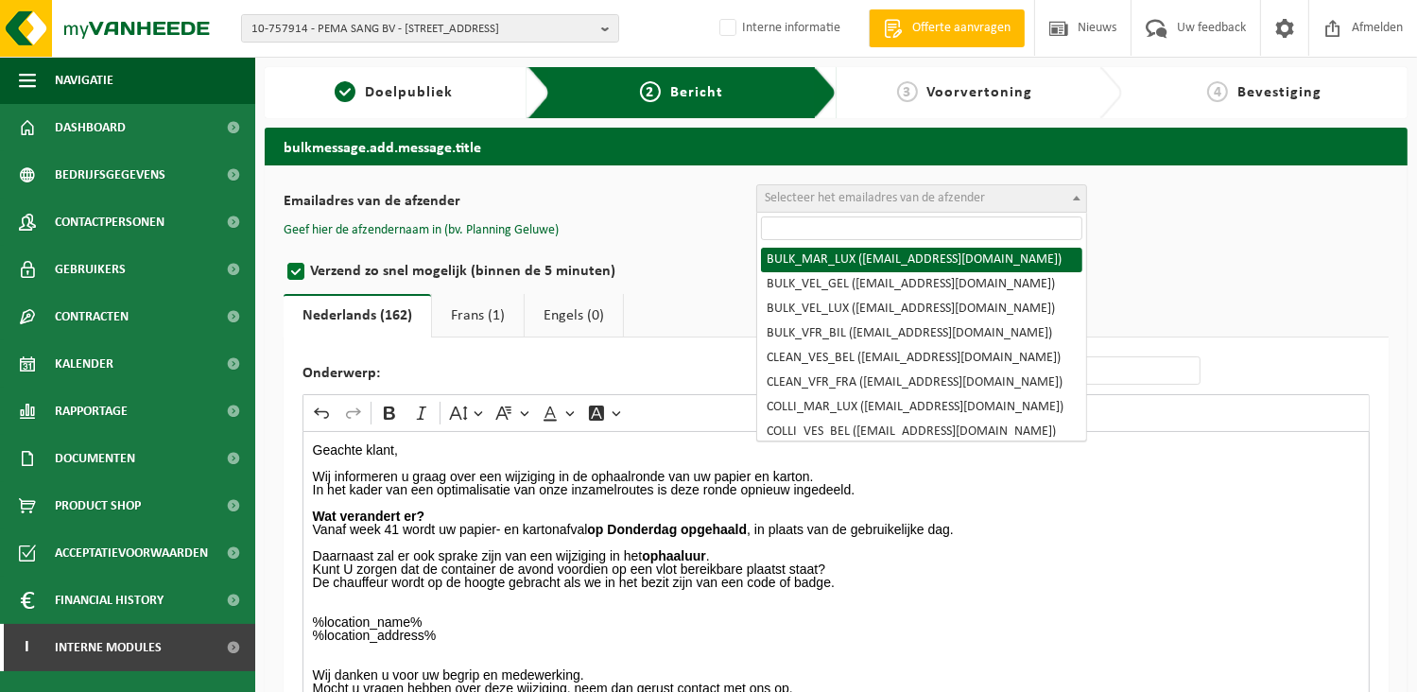
click at [802, 186] on span "Selecteer het emailadres van de afzender" at bounding box center [921, 198] width 329 height 26
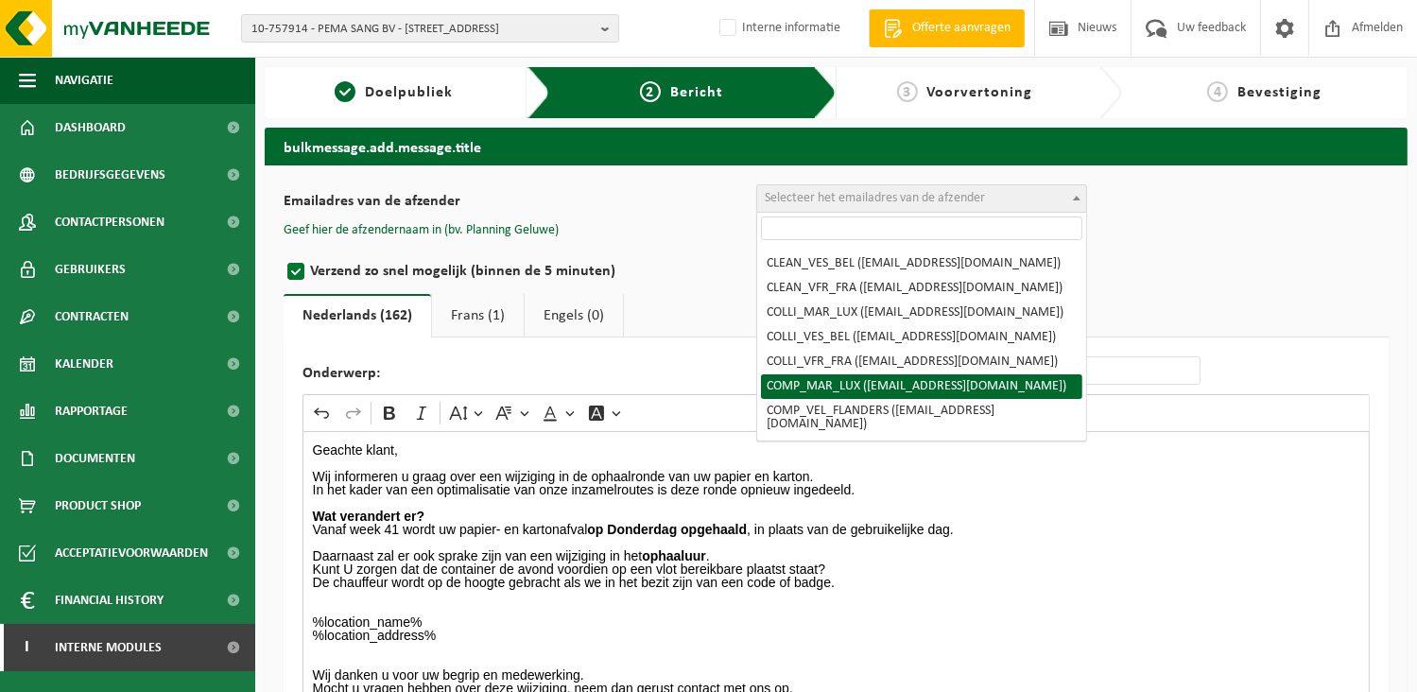
scroll to position [189, 0]
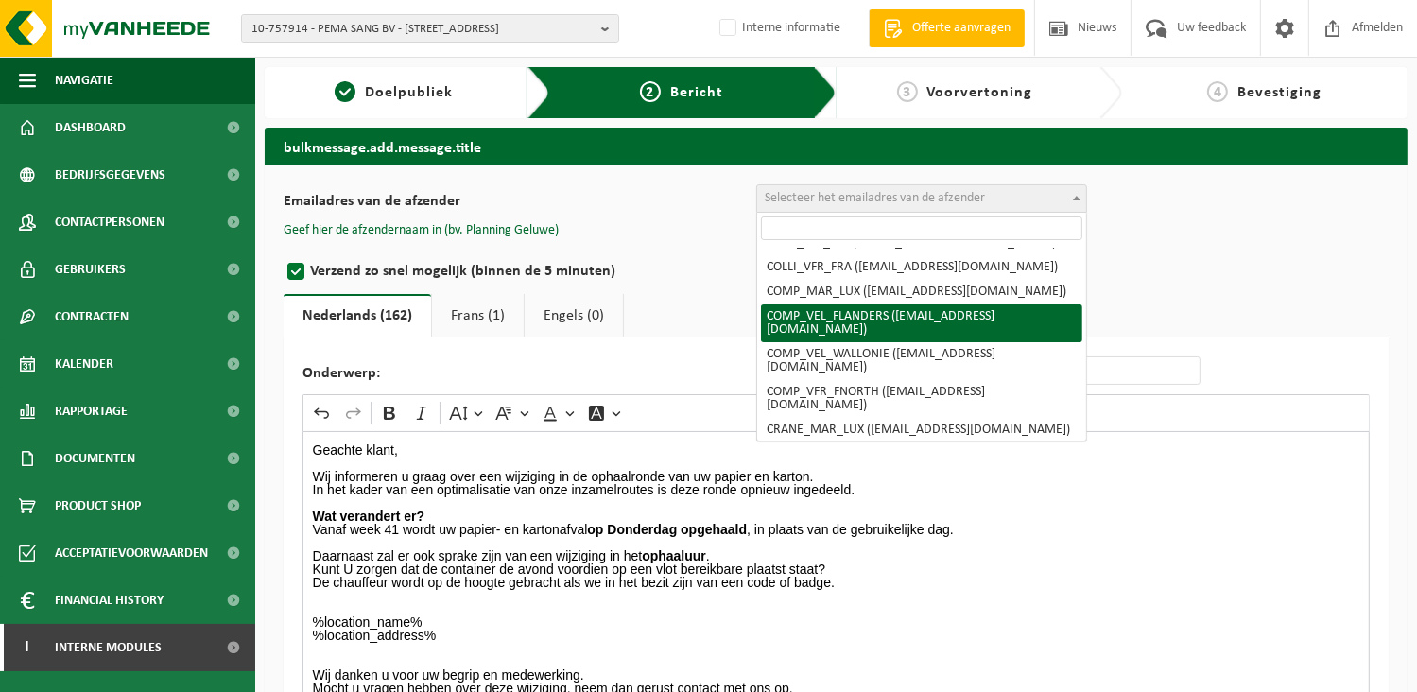
select select "COMP_VEL_FLANDERS"
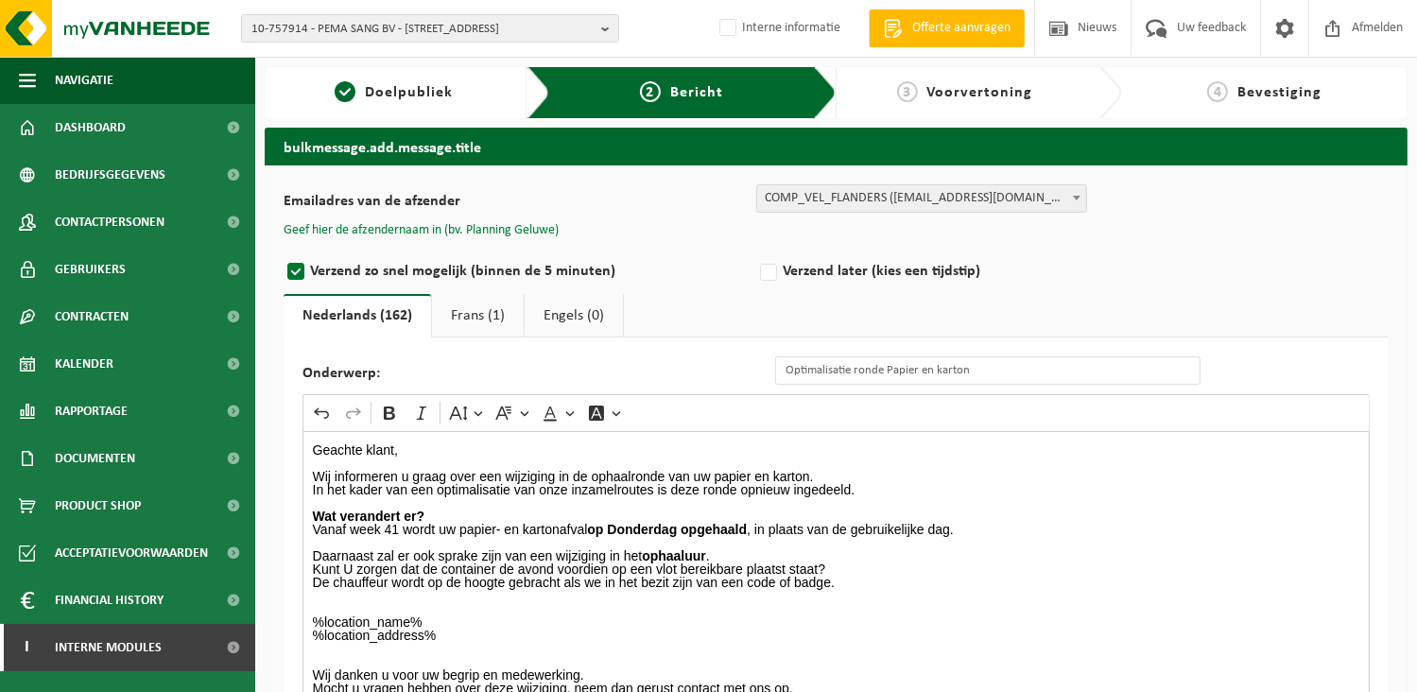
click at [522, 226] on button "Geef hier de afzendernaam in (bv. Planning Geluwe)" at bounding box center [421, 230] width 275 height 17
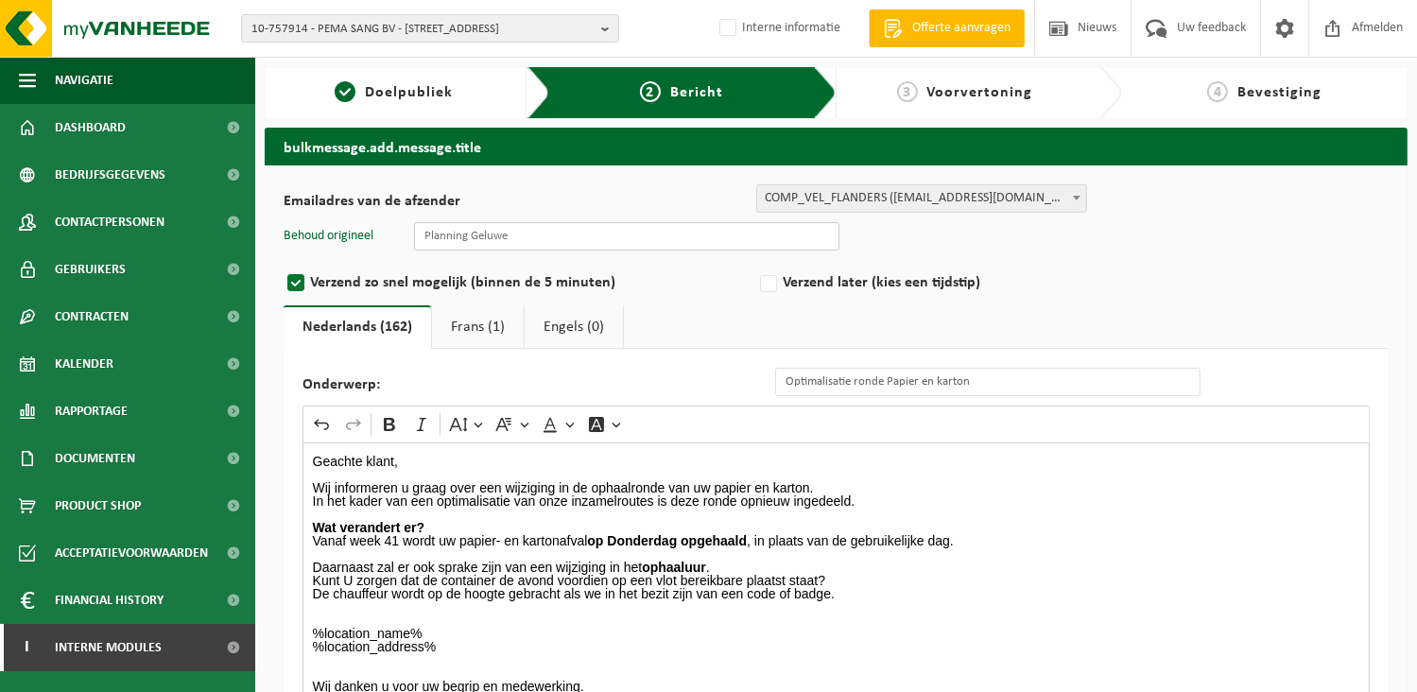
click at [499, 240] on input "text" at bounding box center [626, 236] width 425 height 28
type input "Planning Geluwe"
click at [454, 324] on link "Frans (1)" at bounding box center [478, 326] width 92 height 43
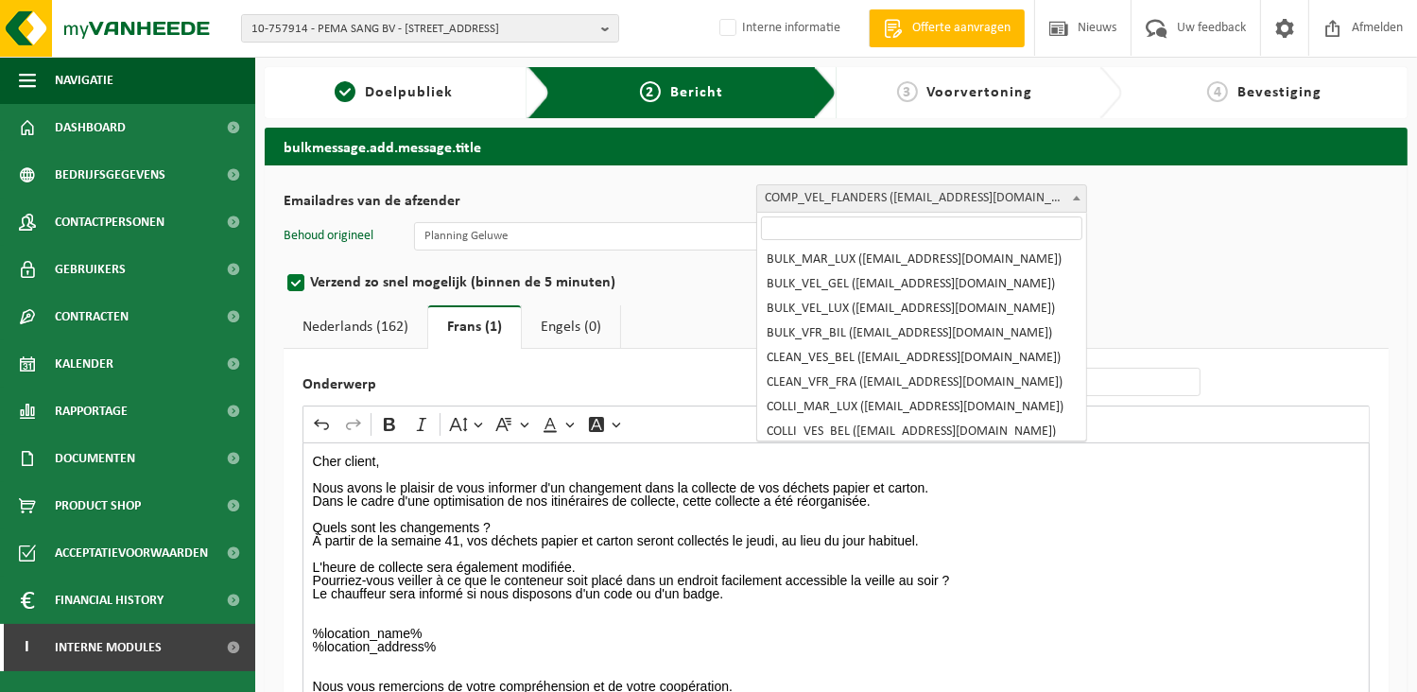
click at [798, 199] on span "COMP_VEL_FLANDERS (planning.geluwe@vanheede.com)" at bounding box center [921, 198] width 329 height 26
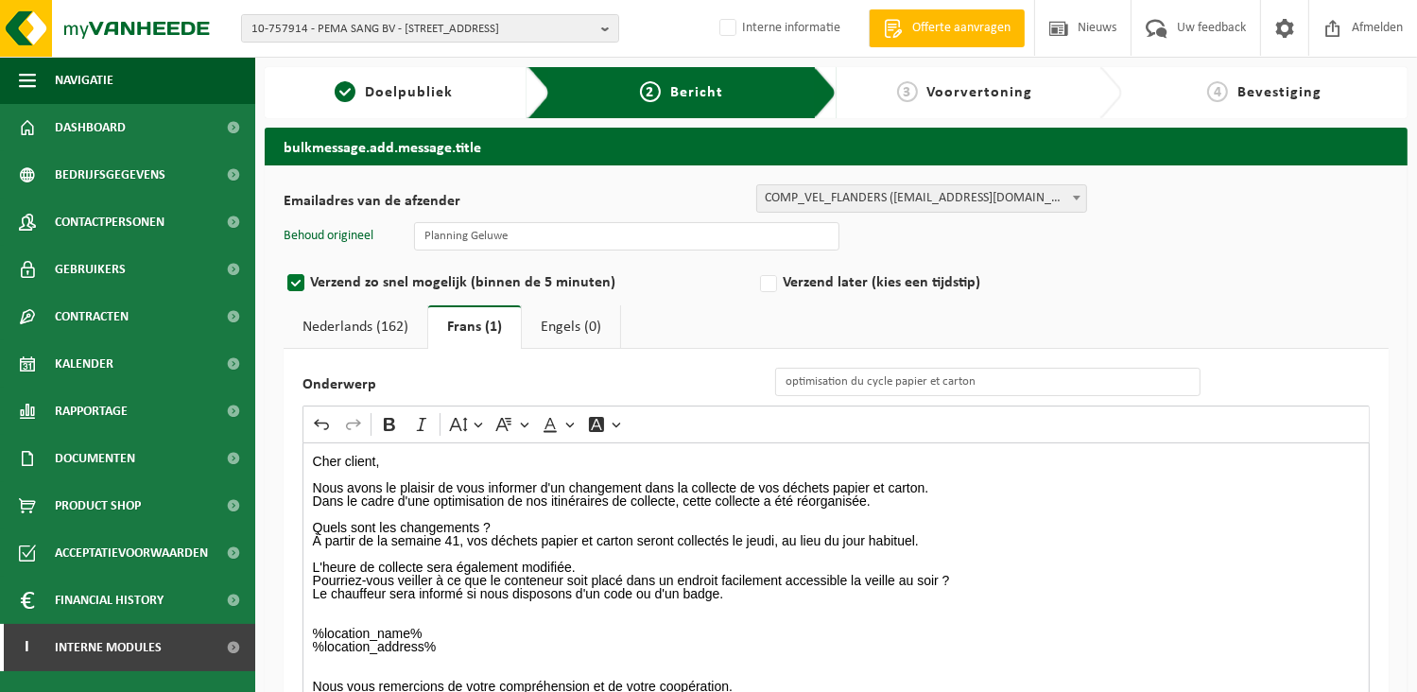
click at [363, 320] on link "Nederlands (162)" at bounding box center [356, 326] width 144 height 43
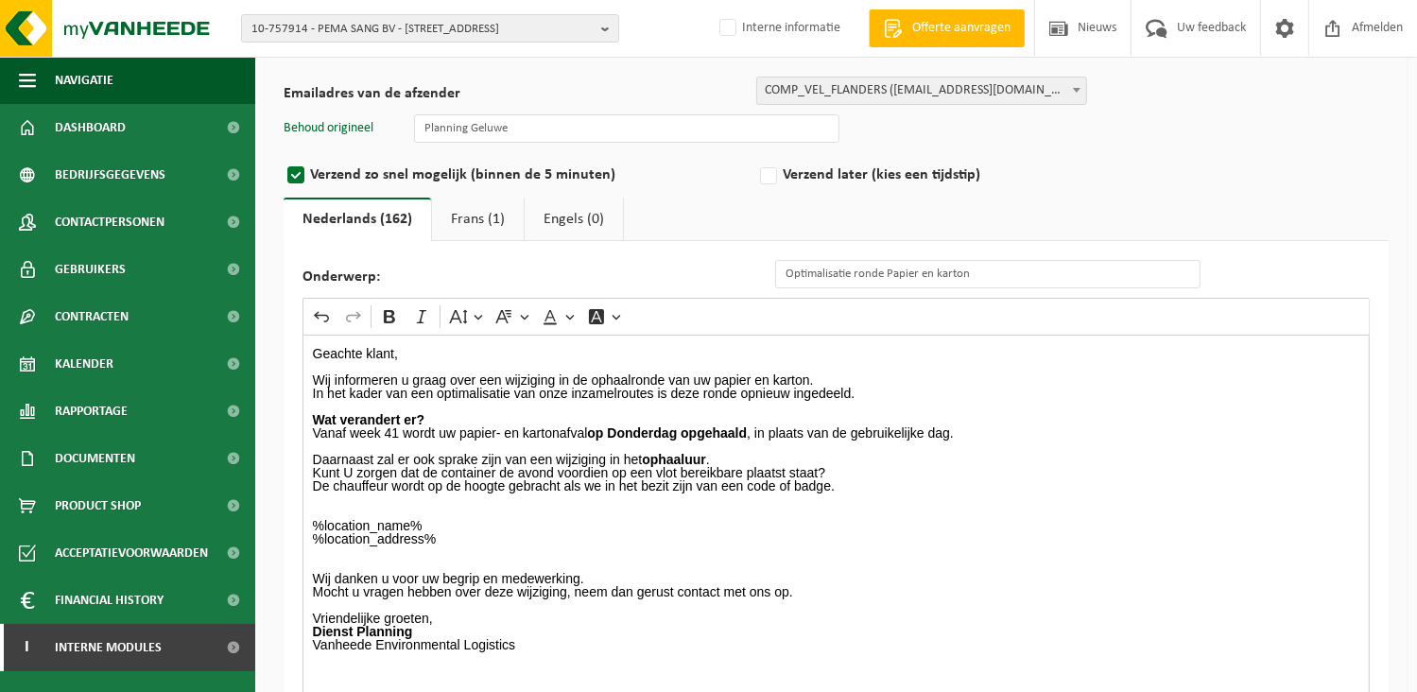
scroll to position [204, 0]
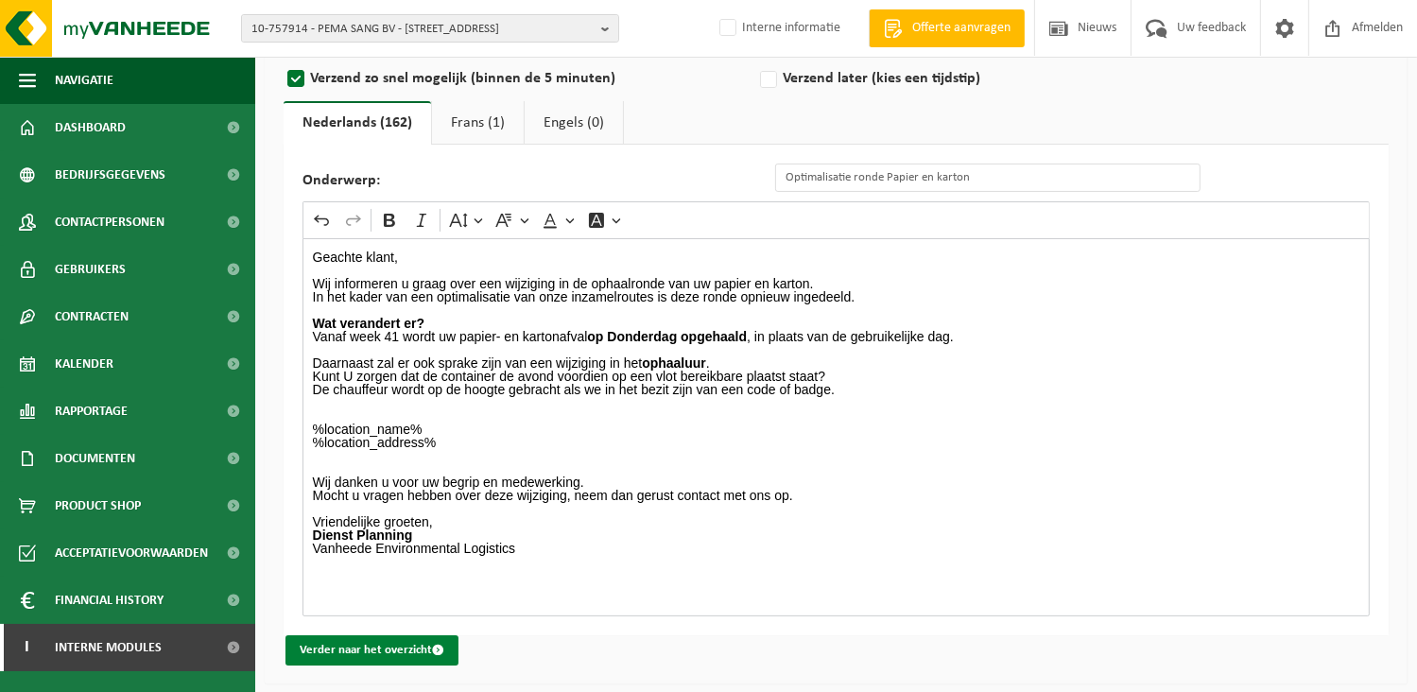
click at [374, 647] on button "Verder naar het overzicht" at bounding box center [371, 650] width 173 height 30
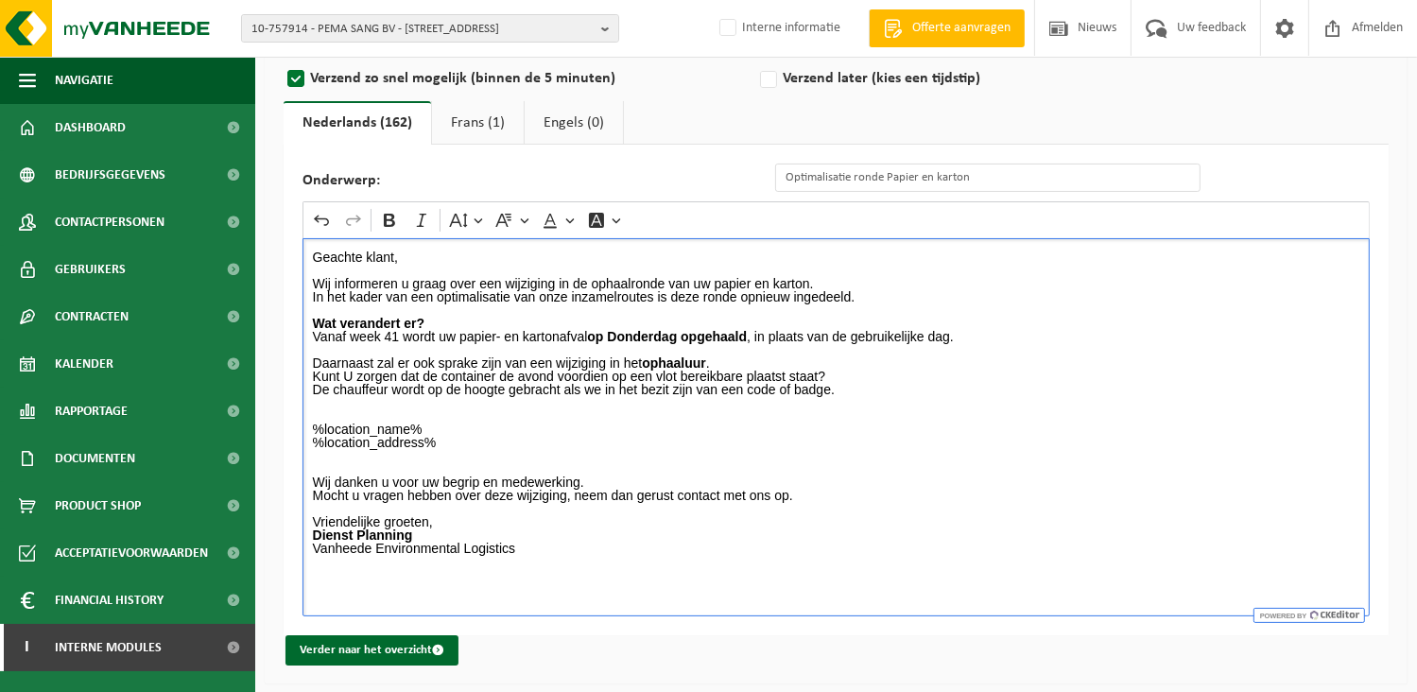
click at [781, 373] on p "Kunt U zorgen dat de container de avond voordien op een vlot bereikbare plaatst…" at bounding box center [836, 376] width 1047 height 13
click at [882, 425] on p "%location_name% %location_address%" at bounding box center [836, 443] width 1047 height 40
click at [377, 654] on button "Verder naar het overzicht" at bounding box center [371, 650] width 173 height 30
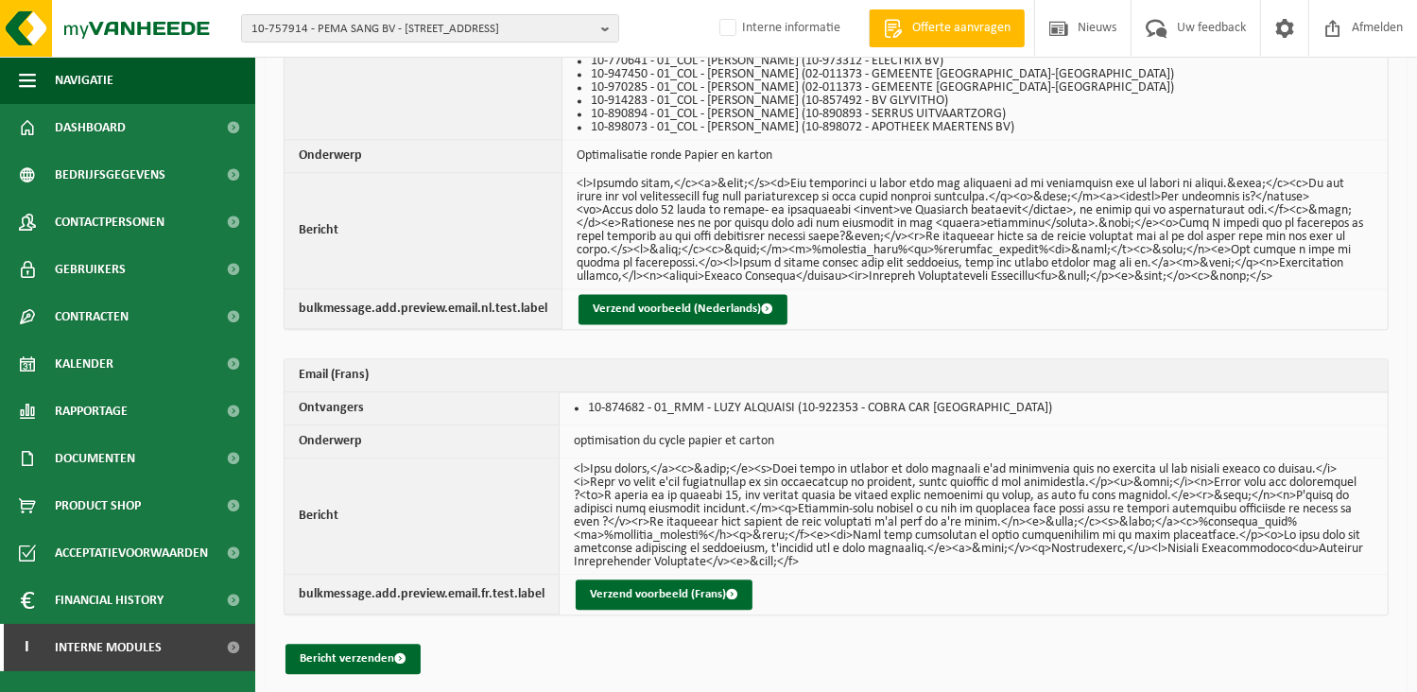
scroll to position [4026, 0]
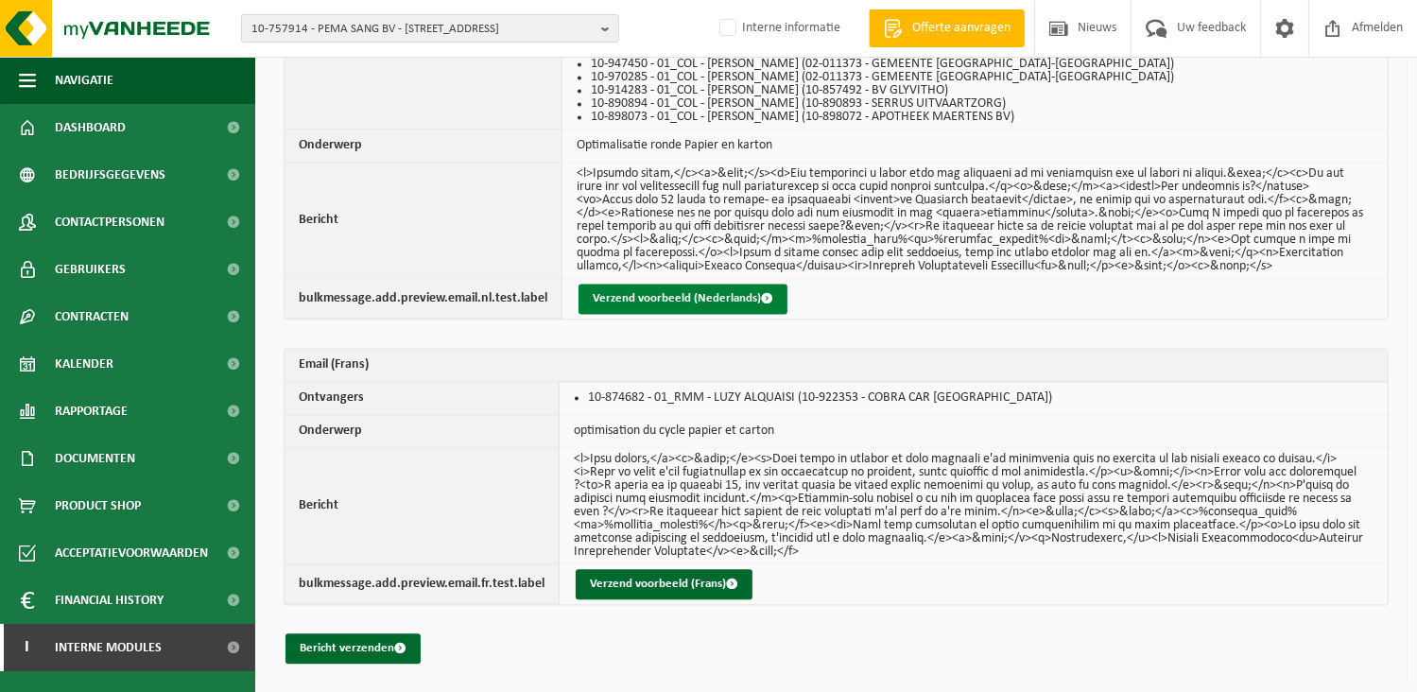
click at [679, 298] on button "Verzend voorbeeld (Nederlands)" at bounding box center [683, 299] width 209 height 30
click at [613, 305] on button "Verzend voorbeeld (Nederlands)" at bounding box center [683, 299] width 209 height 30
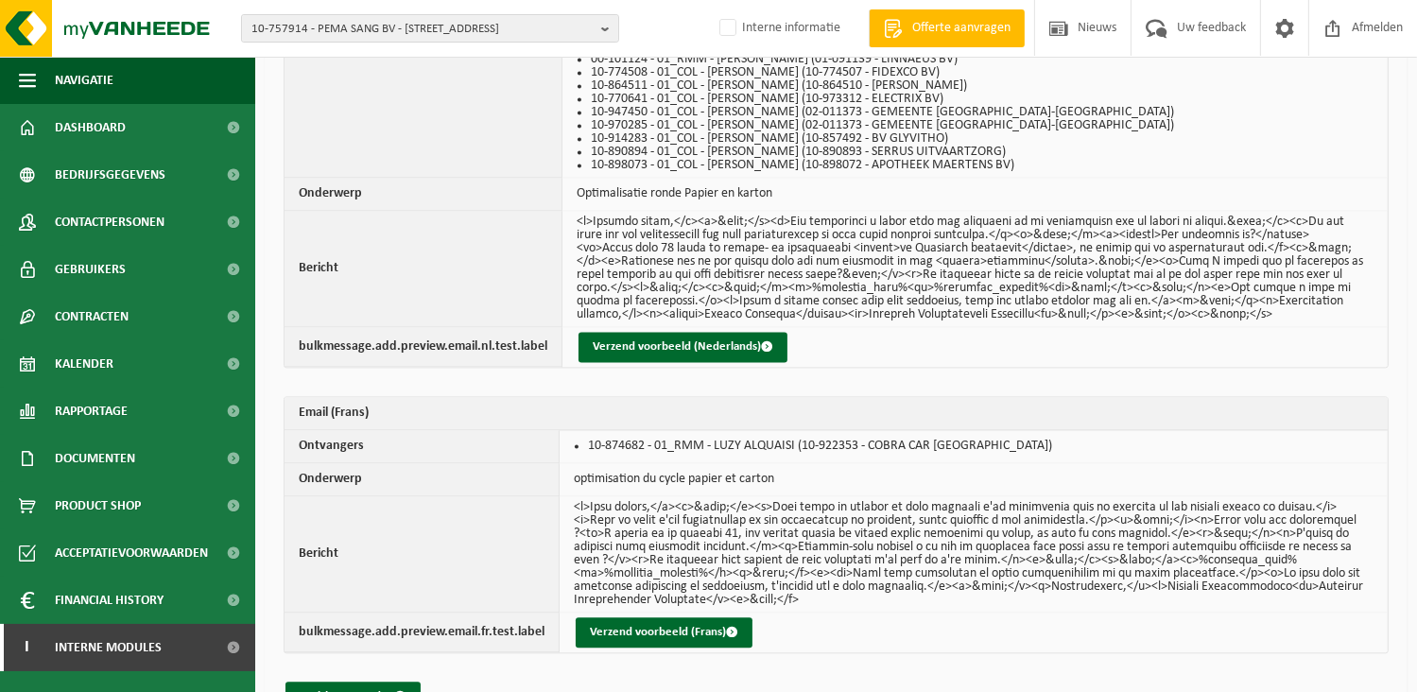
scroll to position [4026, 0]
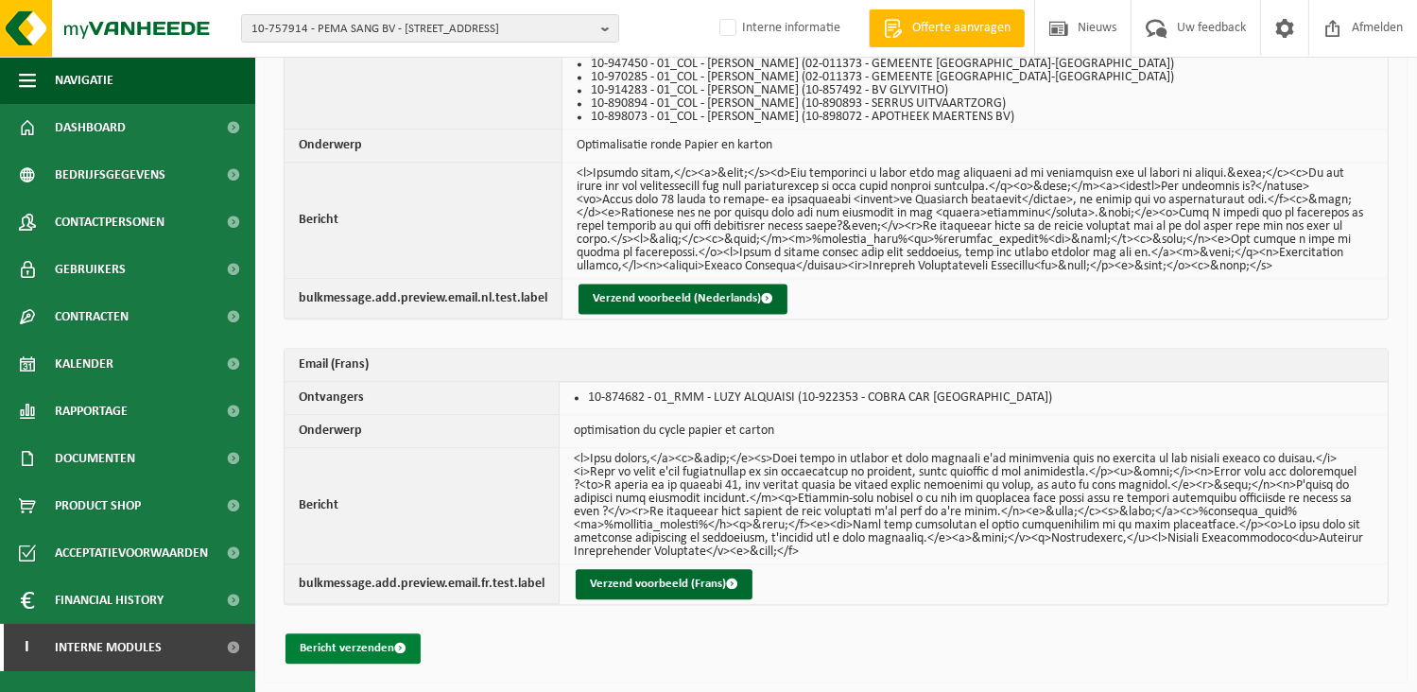
click at [354, 646] on button "Bericht verzenden" at bounding box center [352, 648] width 135 height 30
